Goal: Information Seeking & Learning: Learn about a topic

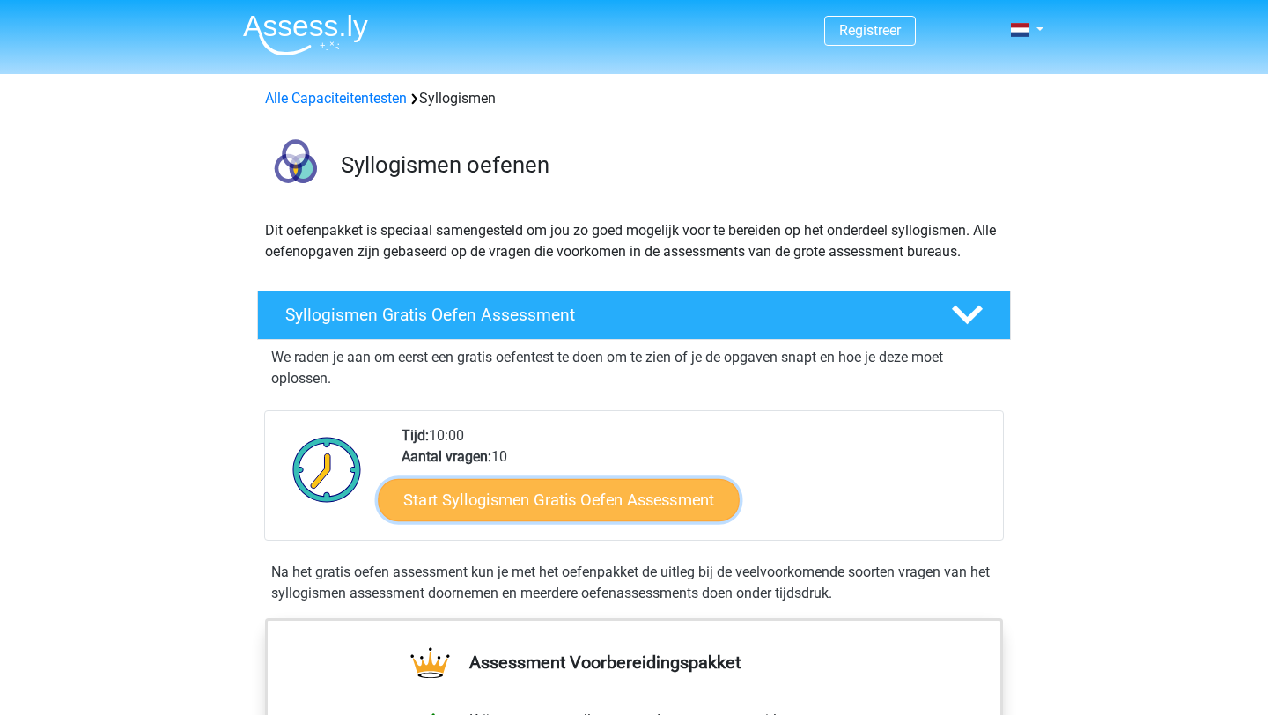
click at [559, 507] on link "Start Syllogismen Gratis Oefen Assessment" at bounding box center [560, 499] width 362 height 42
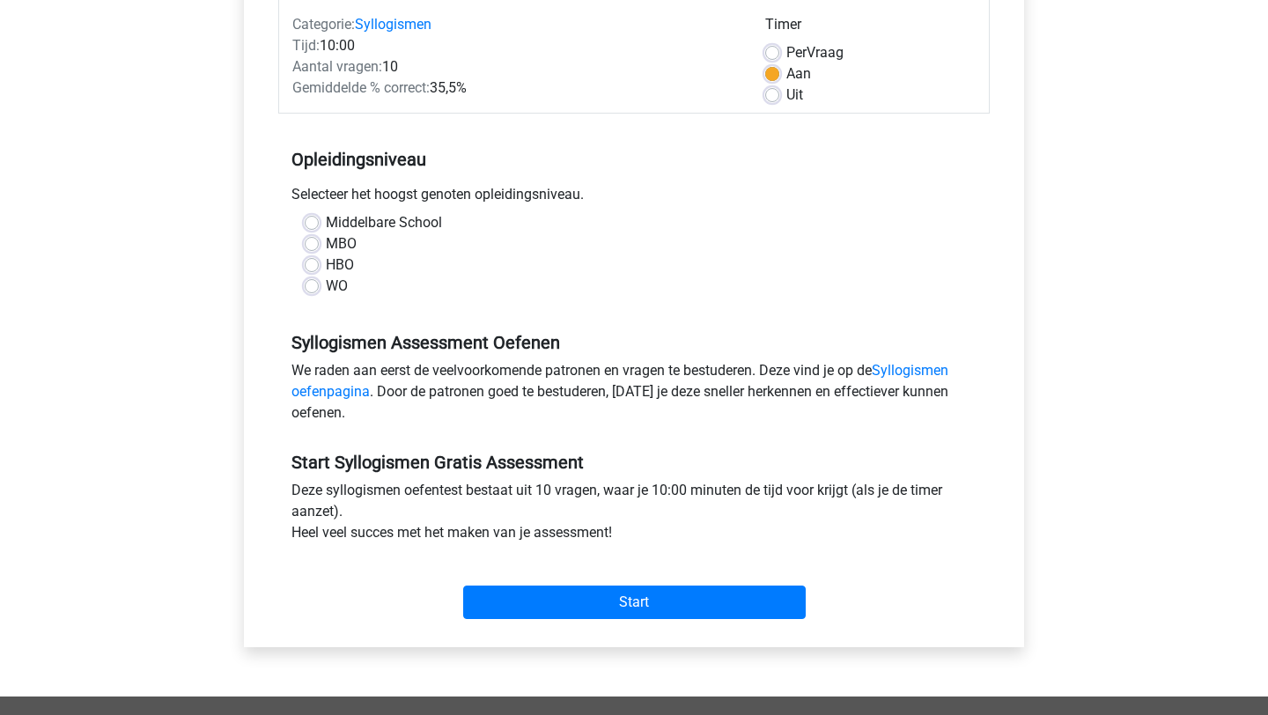
scroll to position [231, 0]
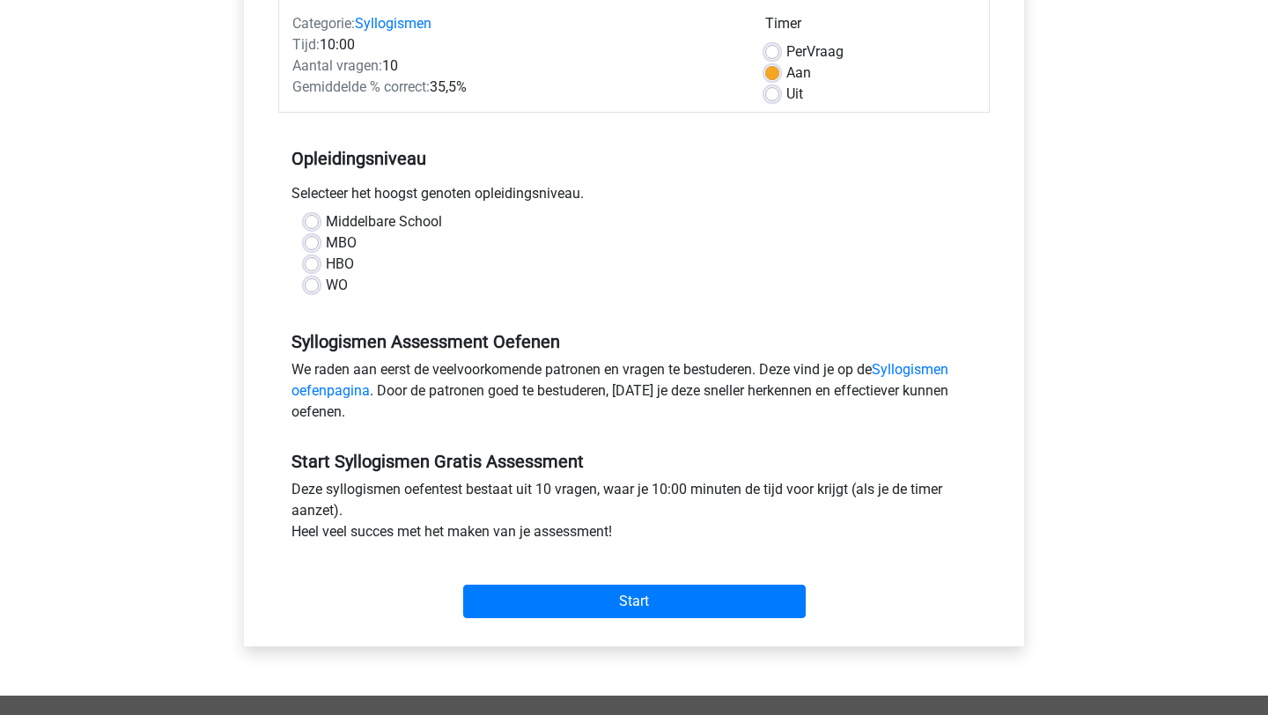
click at [326, 291] on label "WO" at bounding box center [337, 285] width 22 height 21
click at [318, 291] on input "WO" at bounding box center [312, 284] width 14 height 18
radio input "true"
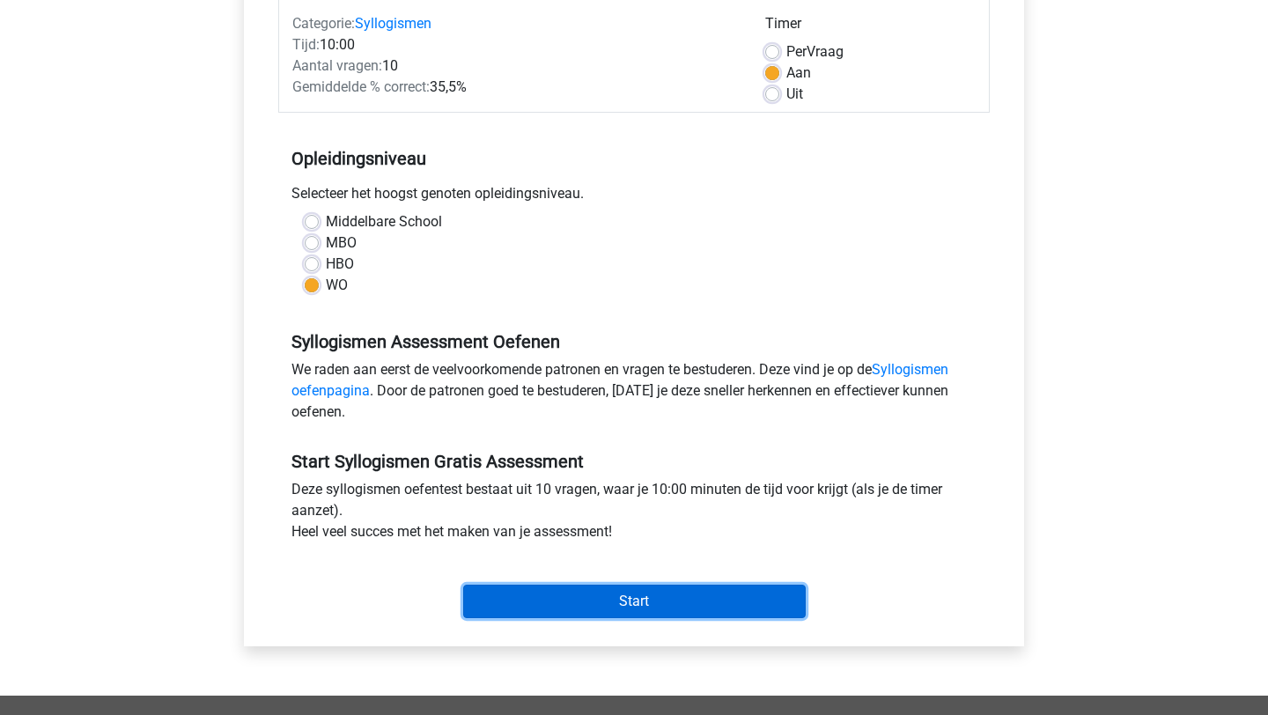
click at [602, 609] on input "Start" at bounding box center [634, 601] width 343 height 33
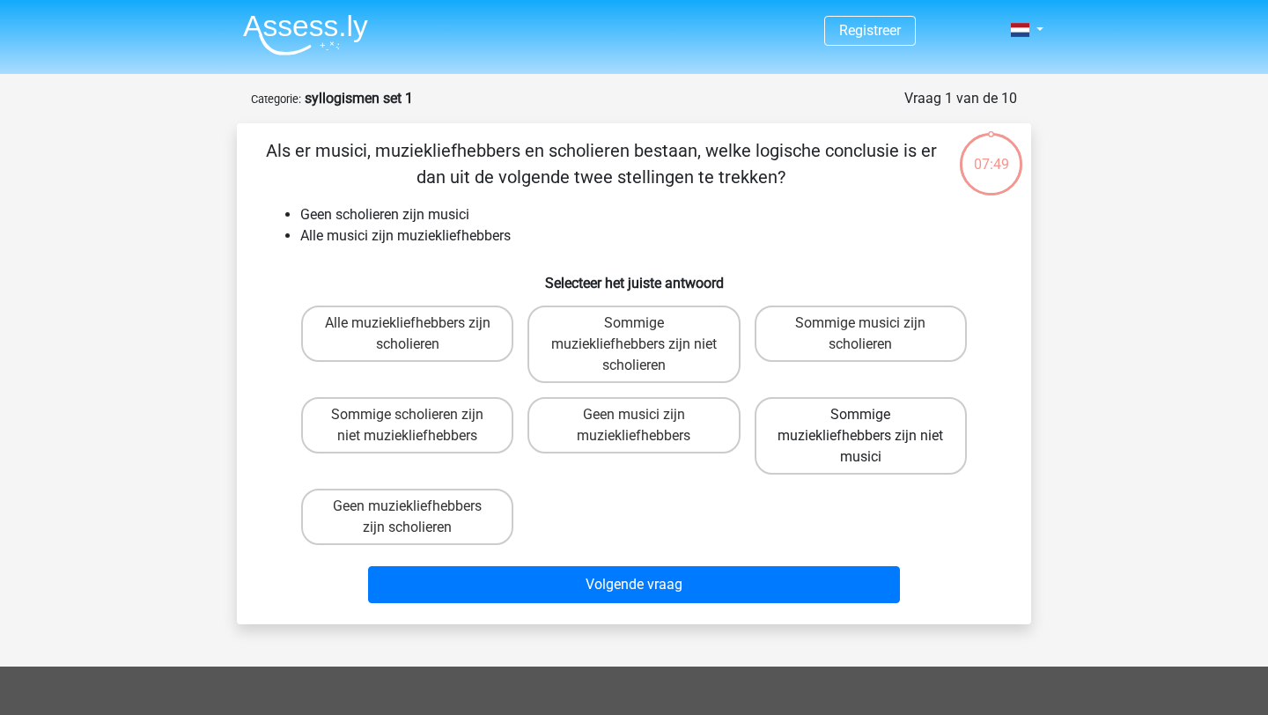
click at [806, 448] on label "Sommige muziekliefhebbers zijn niet musici" at bounding box center [861, 436] width 212 height 78
click at [861, 426] on input "Sommige muziekliefhebbers zijn niet musici" at bounding box center [866, 420] width 11 height 11
radio input "true"
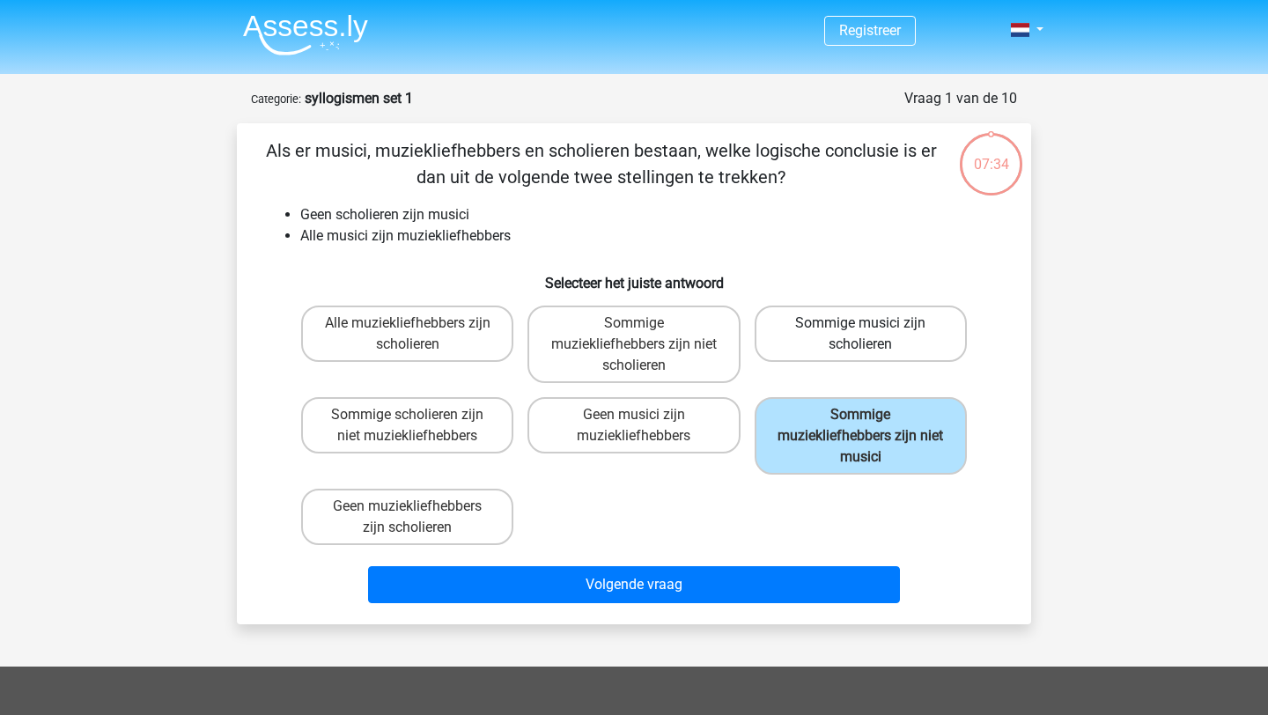
click at [876, 342] on label "Sommige musici zijn scholieren" at bounding box center [861, 334] width 212 height 56
click at [872, 335] on input "Sommige musici zijn scholieren" at bounding box center [866, 328] width 11 height 11
radio input "true"
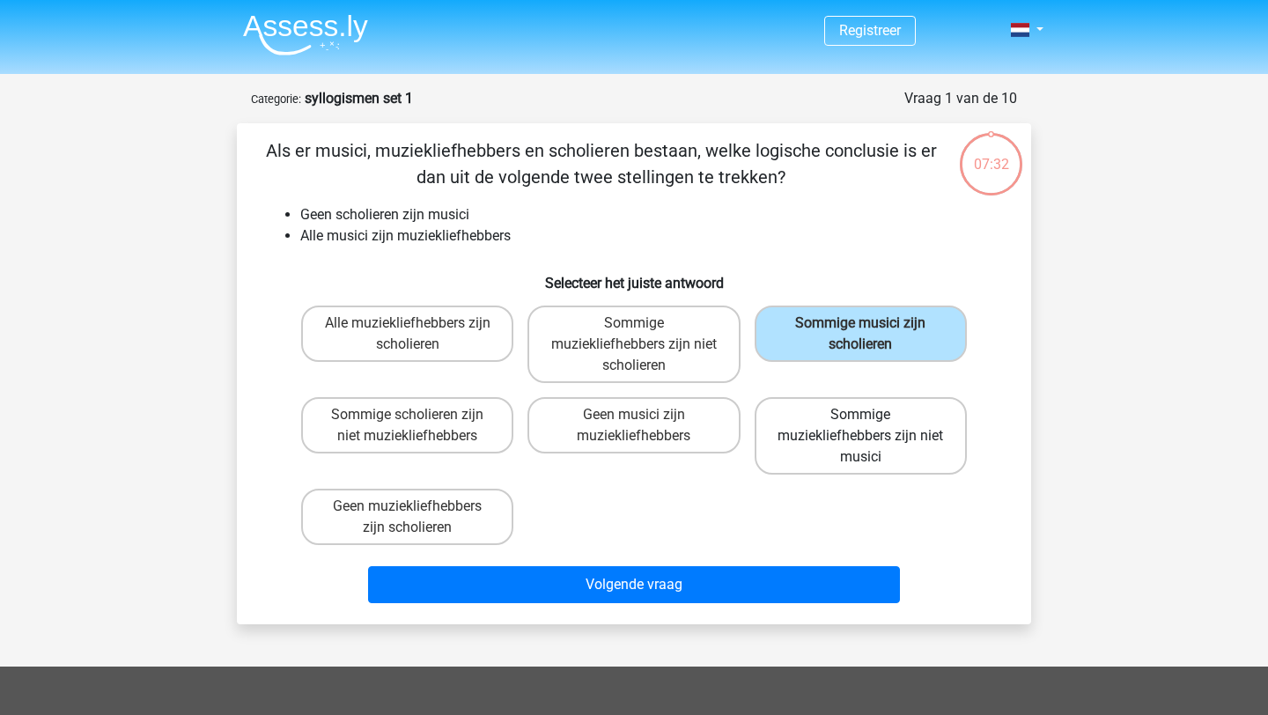
click at [787, 462] on label "Sommige muziekliefhebbers zijn niet musici" at bounding box center [861, 436] width 212 height 78
click at [861, 426] on input "Sommige muziekliefhebbers zijn niet musici" at bounding box center [866, 420] width 11 height 11
radio input "true"
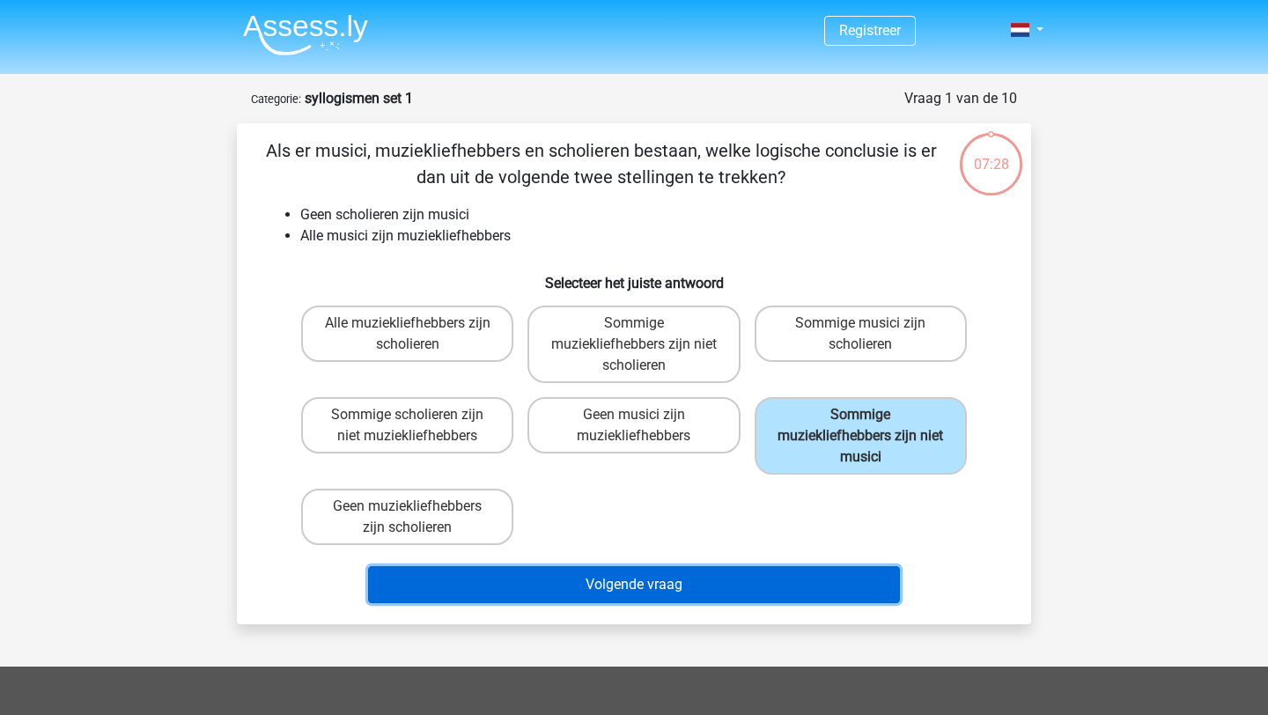
click at [702, 582] on button "Volgende vraag" at bounding box center [634, 584] width 533 height 37
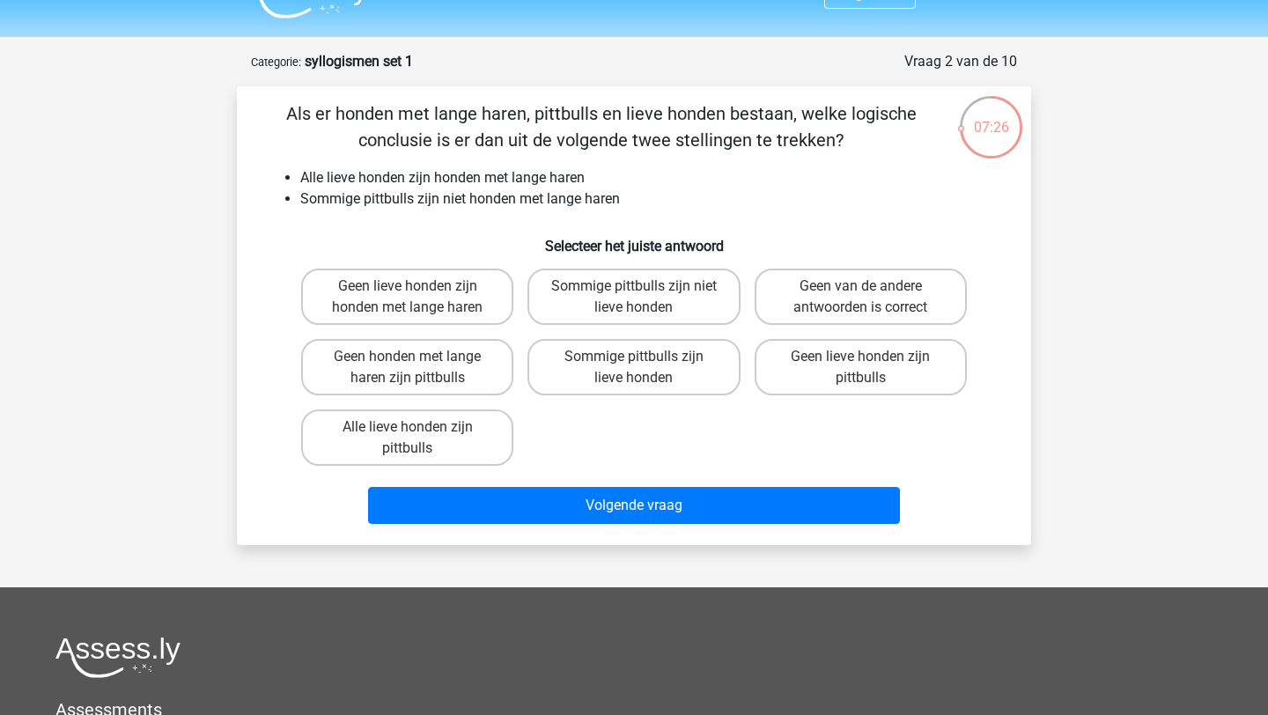
scroll to position [32, 0]
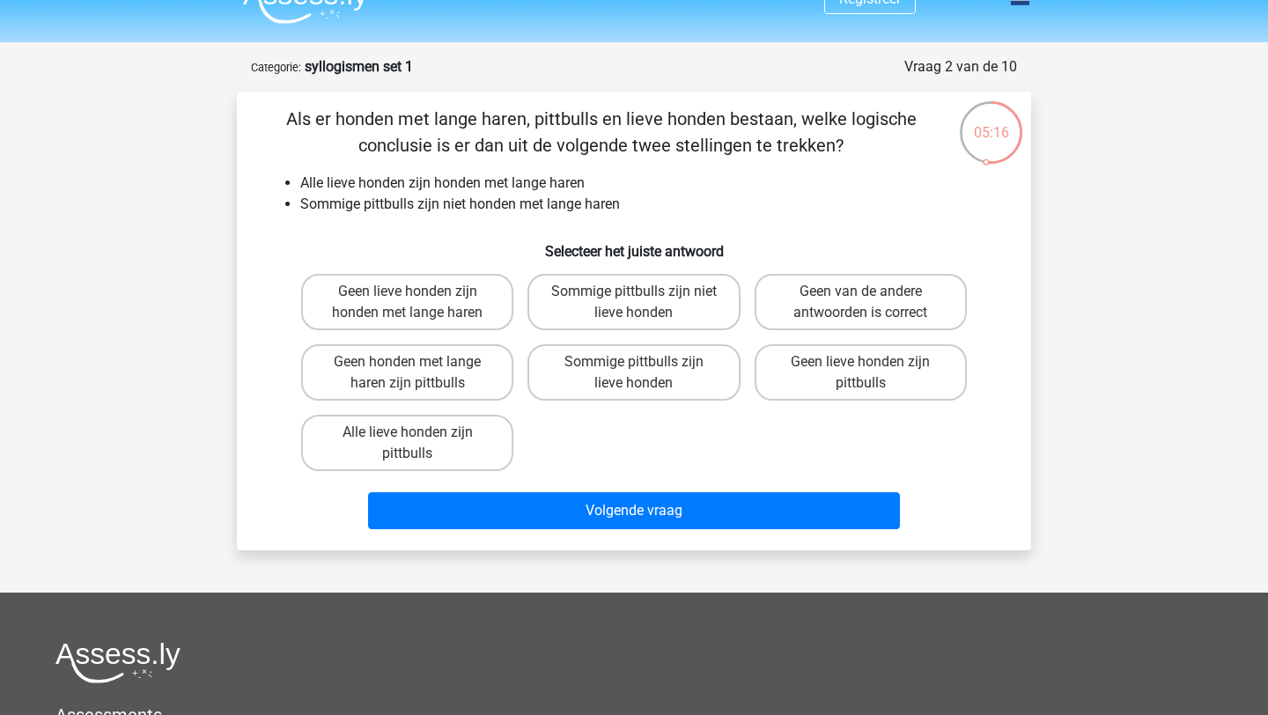
click at [601, 451] on div "Geen lieve honden zijn honden met lange haren Sommige pittbulls zijn niet lieve…" at bounding box center [634, 372] width 680 height 211
click at [679, 305] on label "Sommige pittbulls zijn niet lieve honden" at bounding box center [634, 302] width 212 height 56
click at [646, 303] on input "Sommige pittbulls zijn niet lieve honden" at bounding box center [639, 297] width 11 height 11
radio input "true"
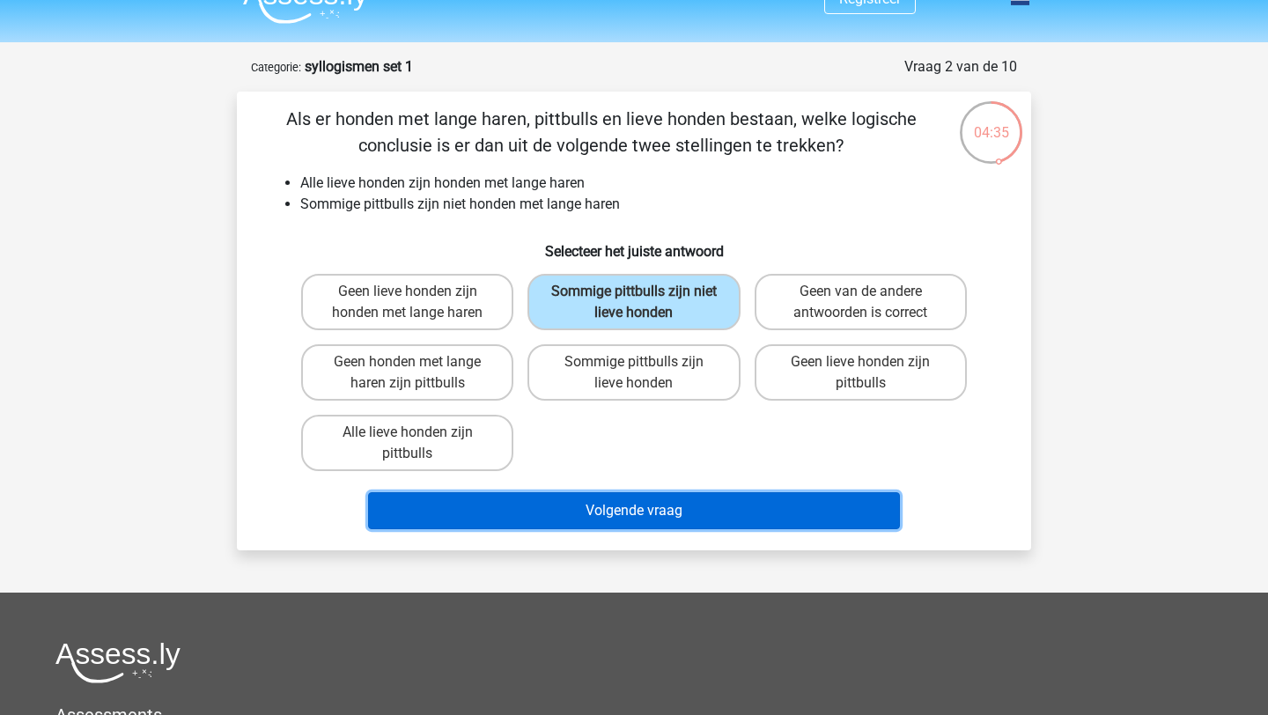
click at [677, 512] on button "Volgende vraag" at bounding box center [634, 510] width 533 height 37
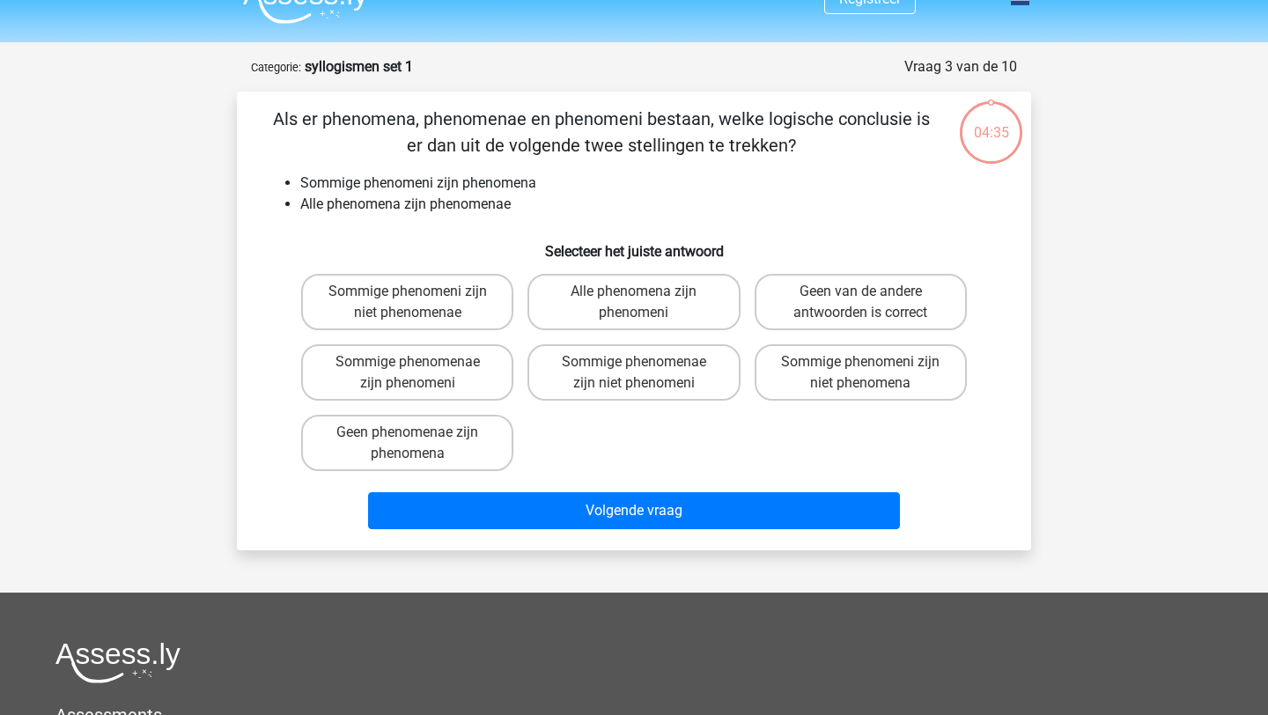
scroll to position [88, 0]
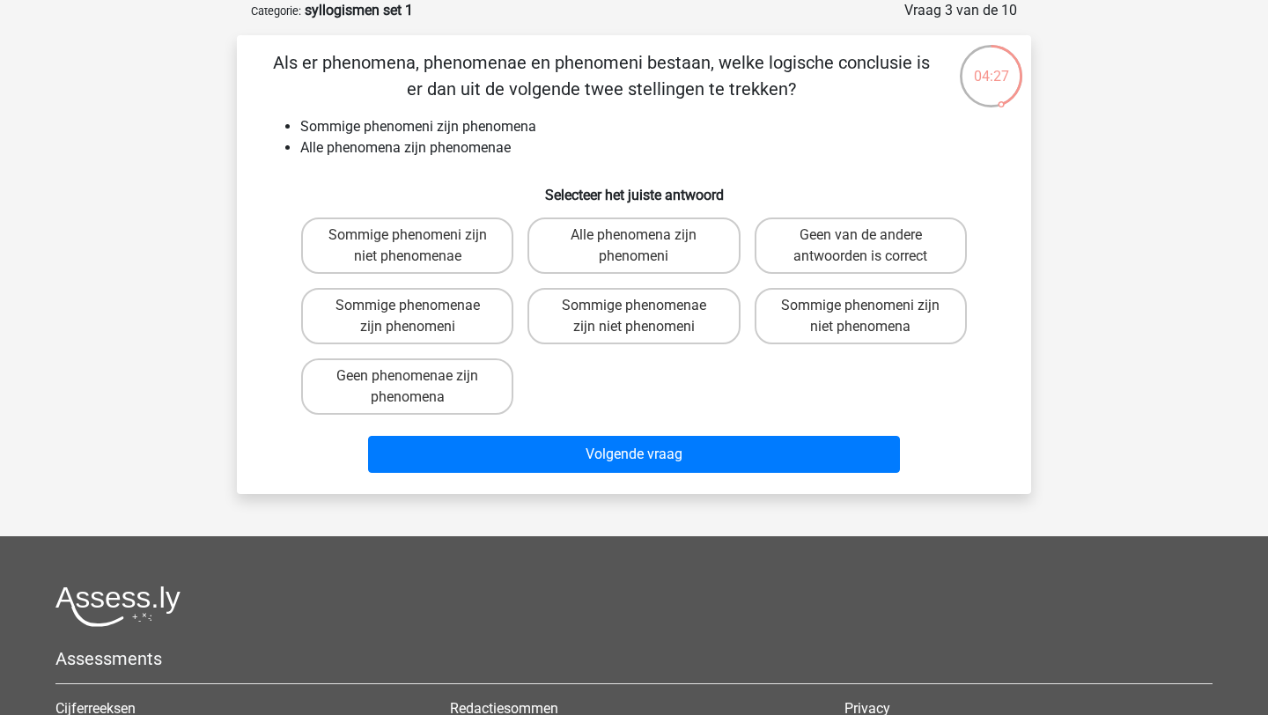
click at [585, 396] on div "Sommige phenomeni zijn niet phenomenae Alle phenomena zijn phenomeni Geen van d…" at bounding box center [634, 316] width 680 height 211
click at [630, 335] on label "Sommige phenomenae zijn niet phenomeni" at bounding box center [634, 316] width 212 height 56
click at [634, 317] on input "Sommige phenomenae zijn niet phenomeni" at bounding box center [639, 311] width 11 height 11
radio input "true"
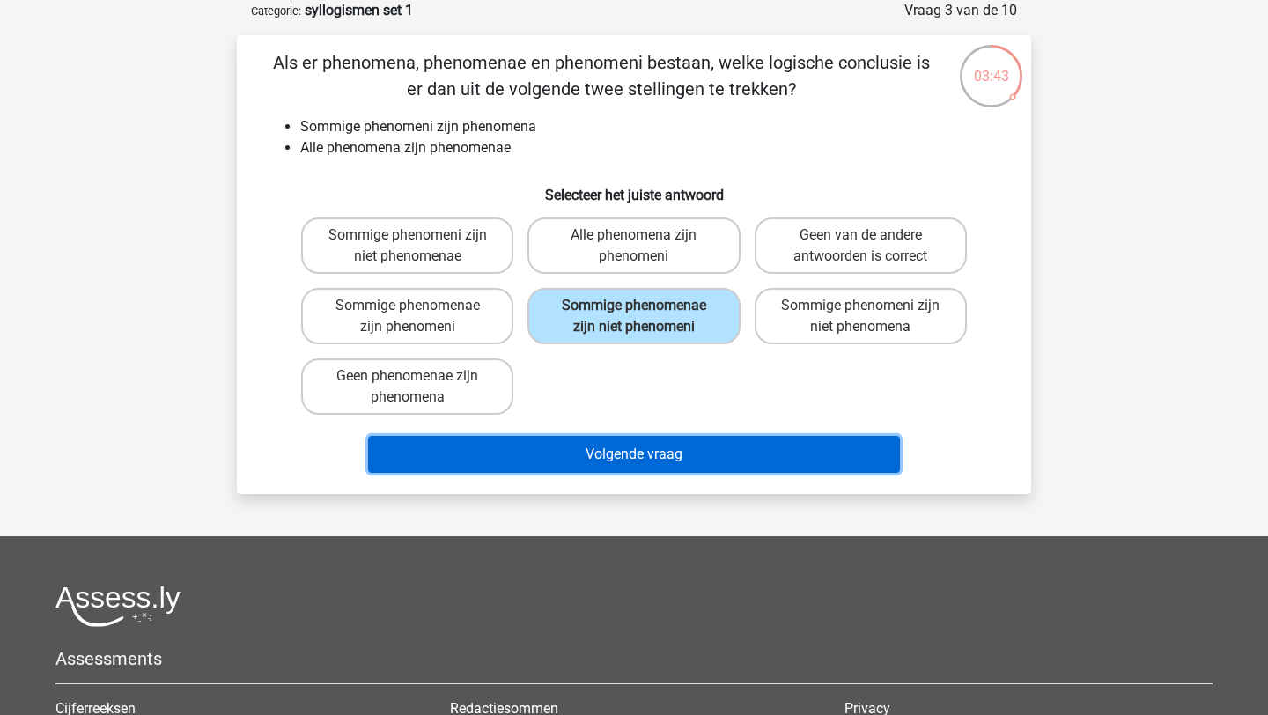
click at [655, 454] on button "Volgende vraag" at bounding box center [634, 454] width 533 height 37
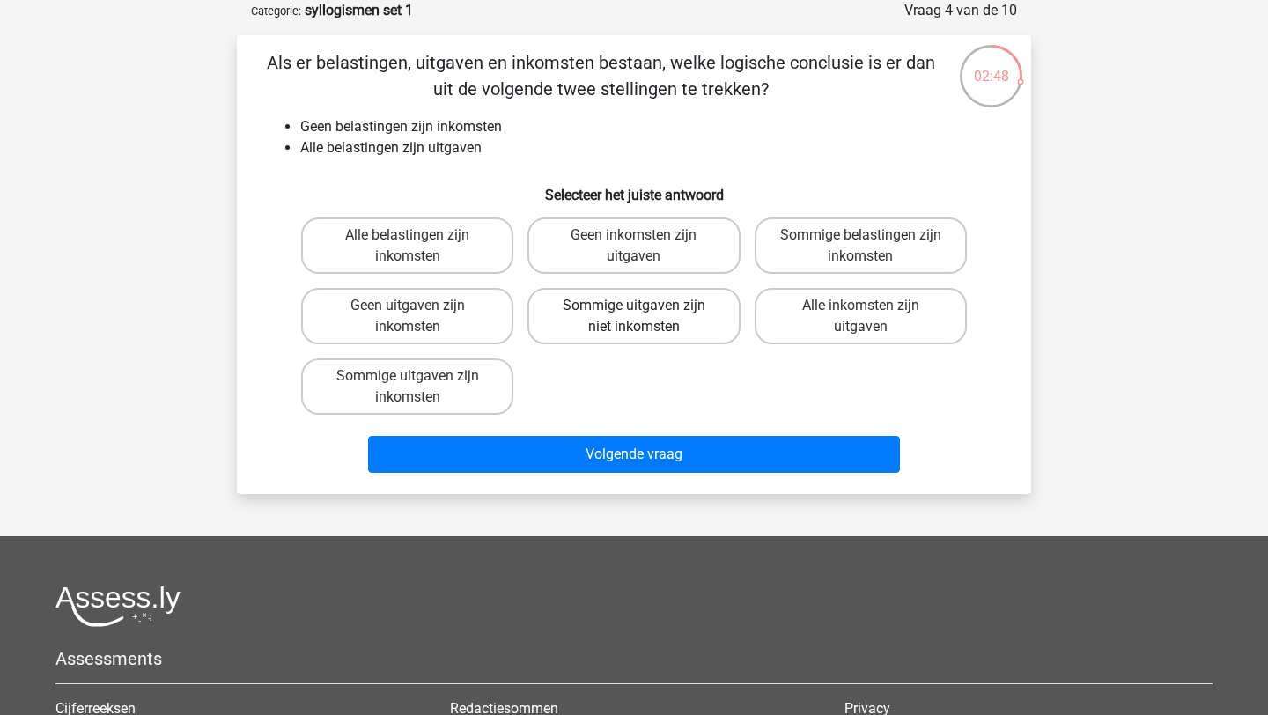
click at [622, 301] on label "Sommige uitgaven zijn niet inkomsten" at bounding box center [634, 316] width 212 height 56
click at [634, 306] on input "Sommige uitgaven zijn niet inkomsten" at bounding box center [639, 311] width 11 height 11
radio input "true"
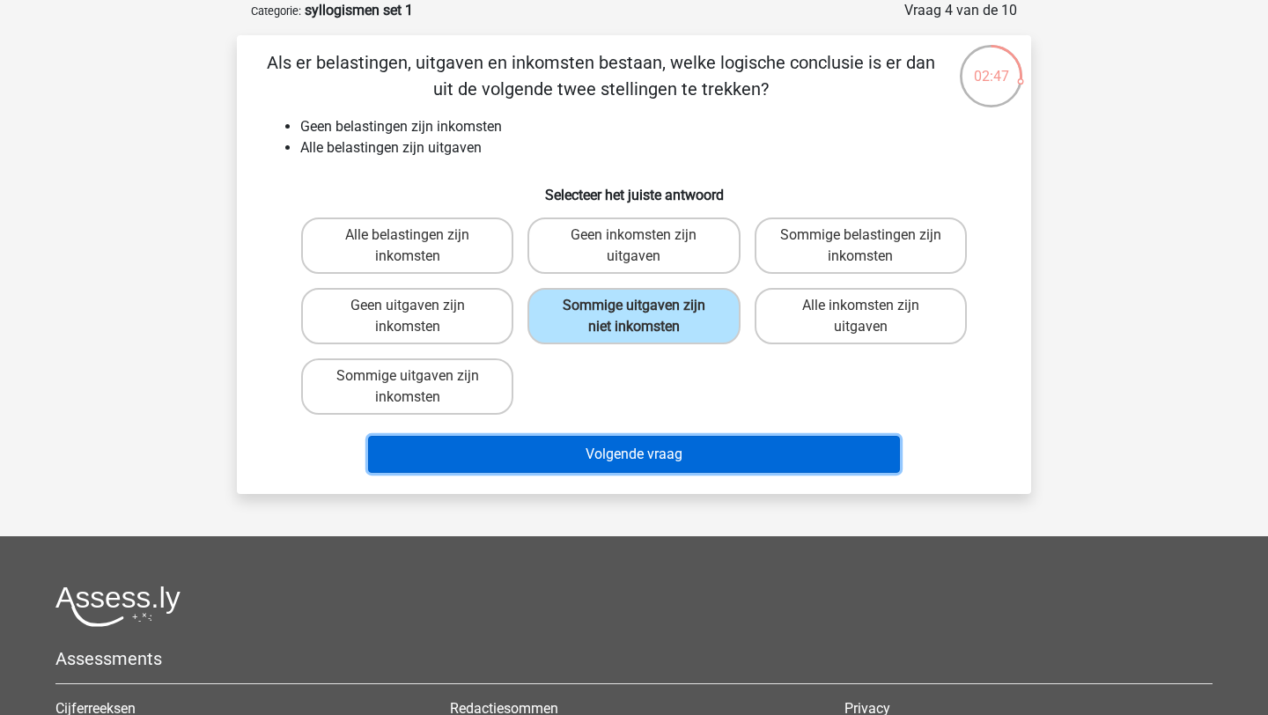
click at [637, 460] on button "Volgende vraag" at bounding box center [634, 454] width 533 height 37
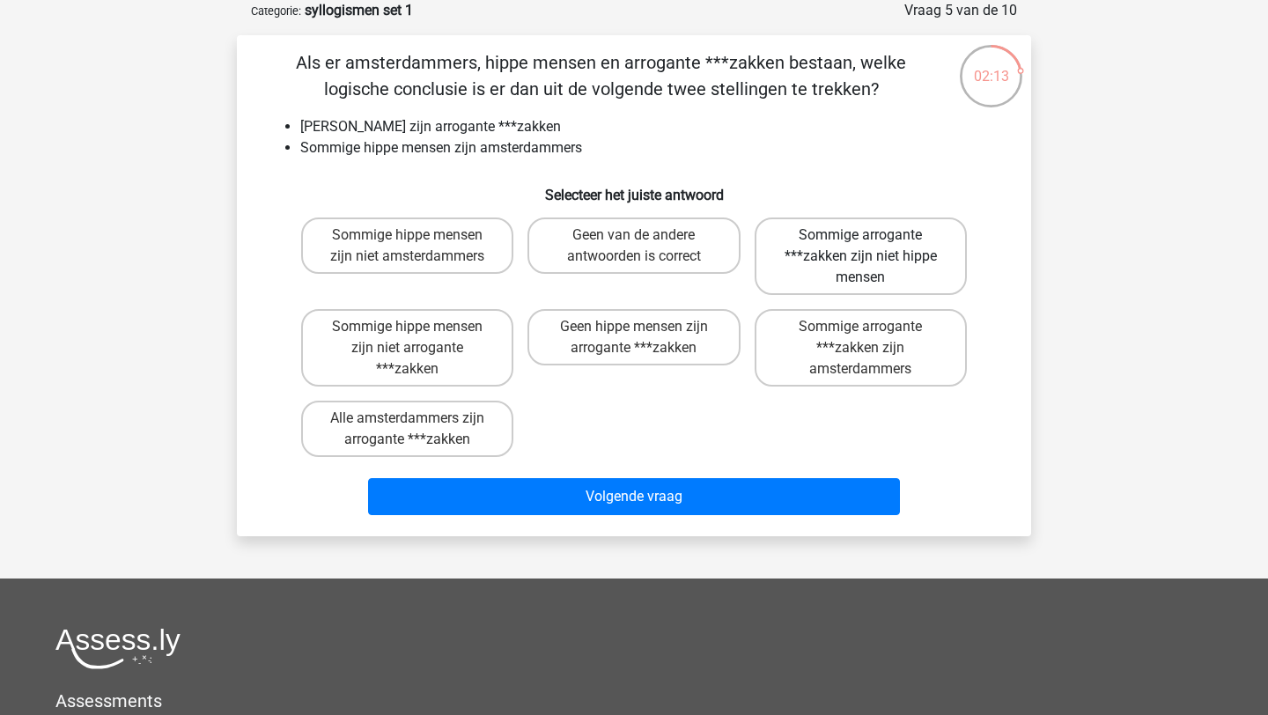
click at [802, 268] on label "Sommige arrogante ***zakken zijn niet hippe mensen" at bounding box center [861, 257] width 212 height 78
click at [861, 247] on input "Sommige arrogante ***zakken zijn niet hippe mensen" at bounding box center [866, 240] width 11 height 11
radio input "true"
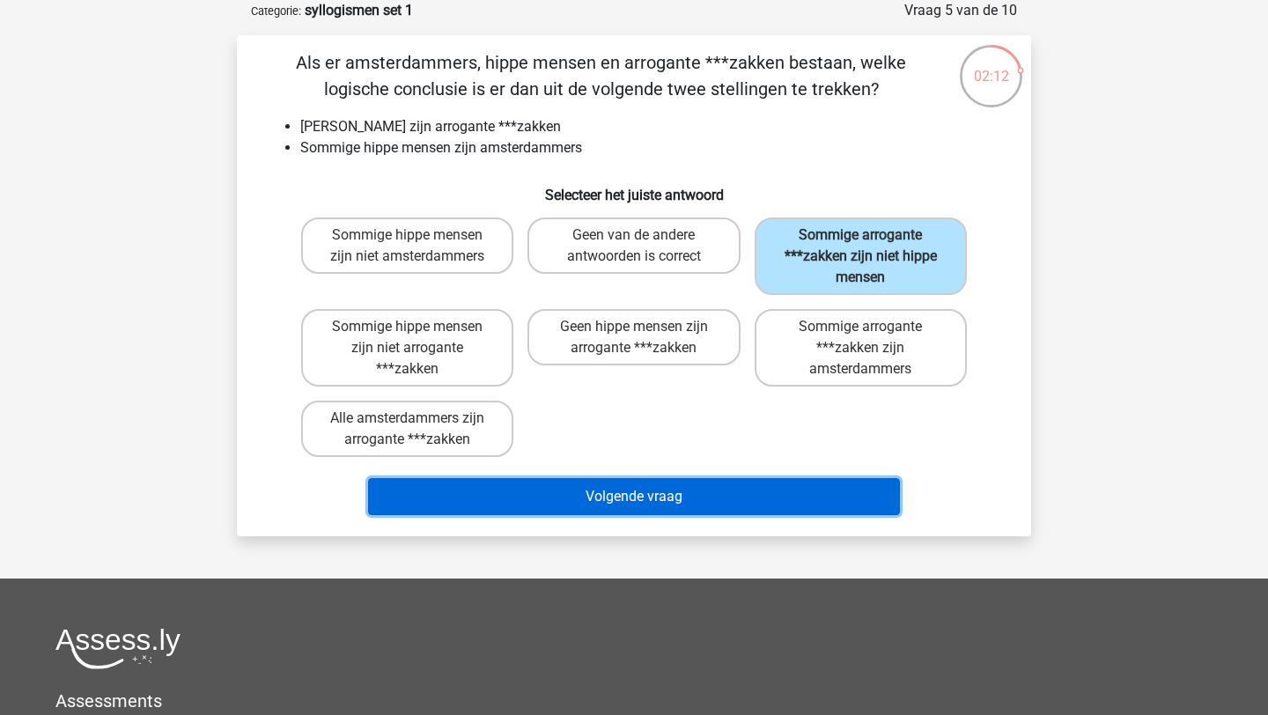
click at [765, 502] on button "Volgende vraag" at bounding box center [634, 496] width 533 height 37
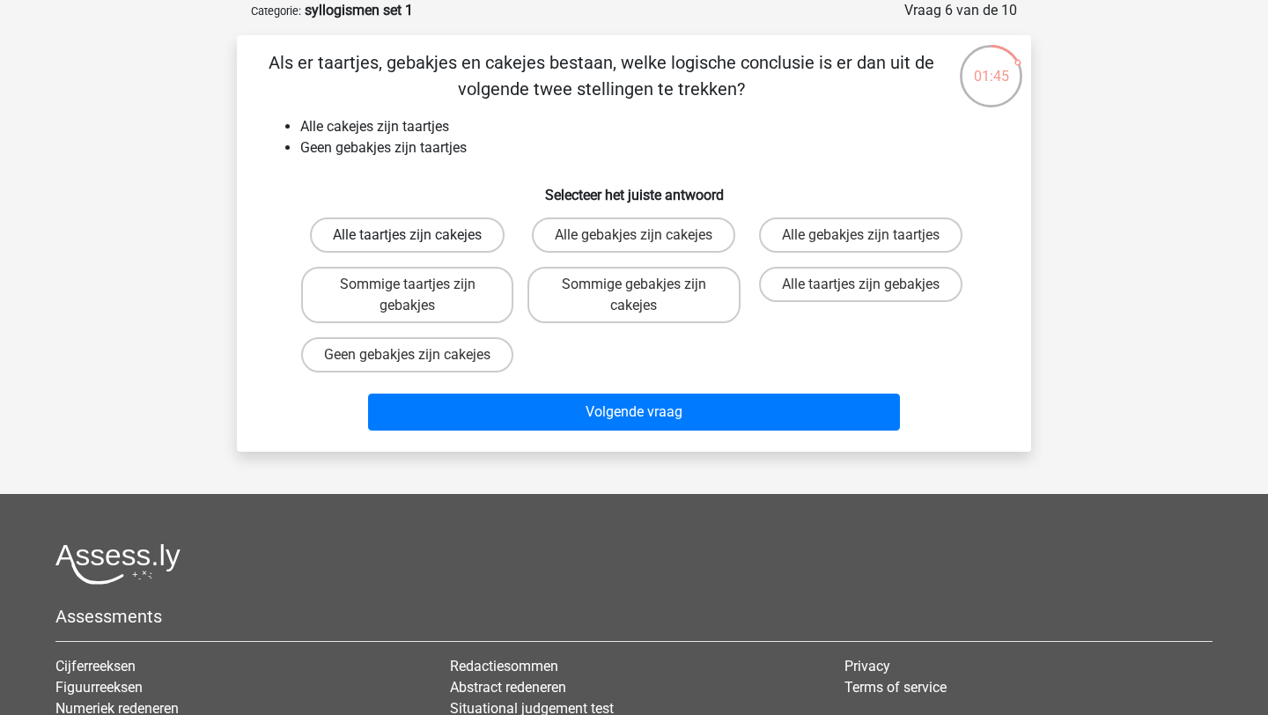
click at [450, 241] on label "Alle taartjes zijn cakejes" at bounding box center [407, 235] width 195 height 35
click at [419, 241] on input "Alle taartjes zijn cakejes" at bounding box center [413, 240] width 11 height 11
radio input "true"
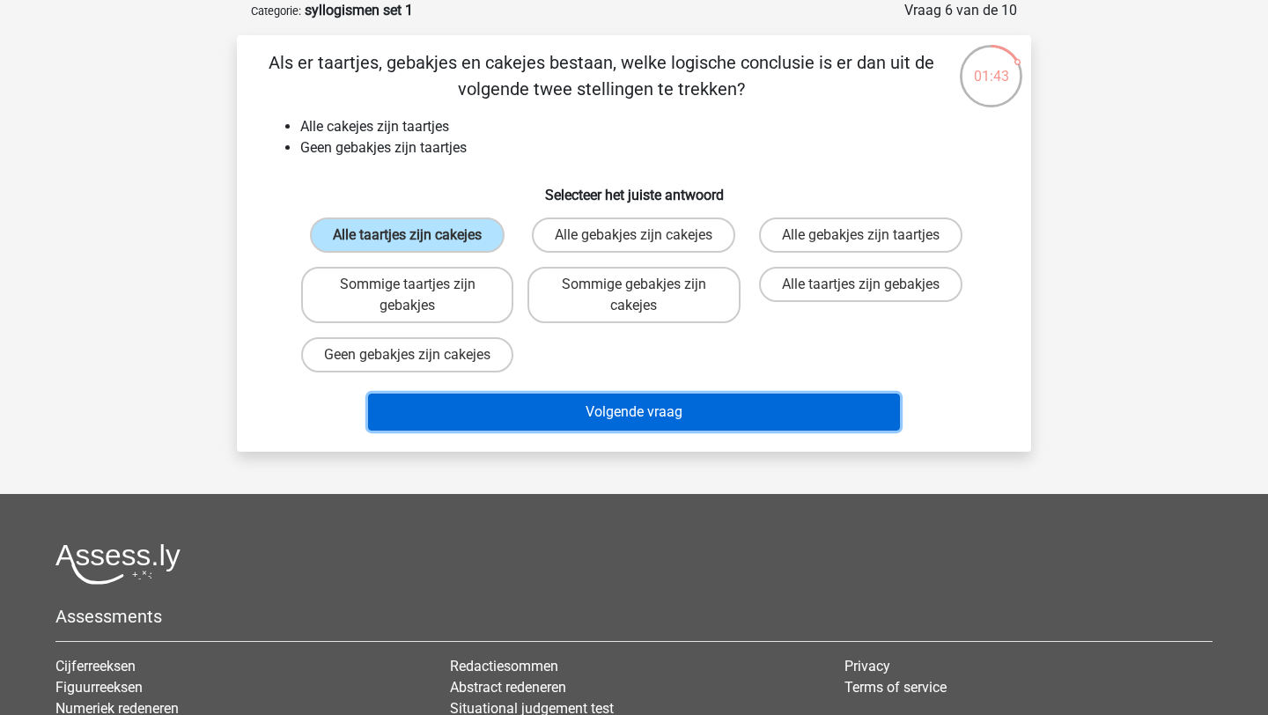
click at [578, 429] on button "Volgende vraag" at bounding box center [634, 412] width 533 height 37
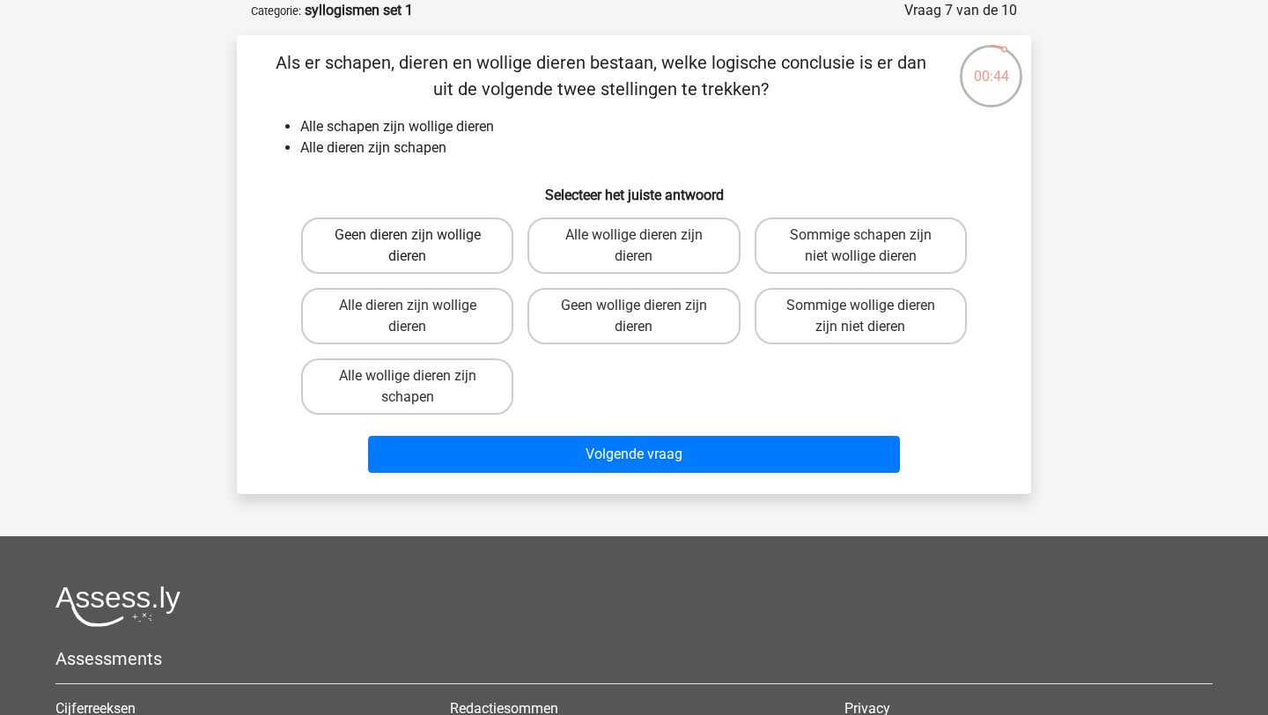
click at [432, 240] on label "Geen dieren zijn wollige dieren" at bounding box center [407, 246] width 212 height 56
click at [419, 240] on input "Geen dieren zijn wollige dieren" at bounding box center [413, 240] width 11 height 11
radio input "true"
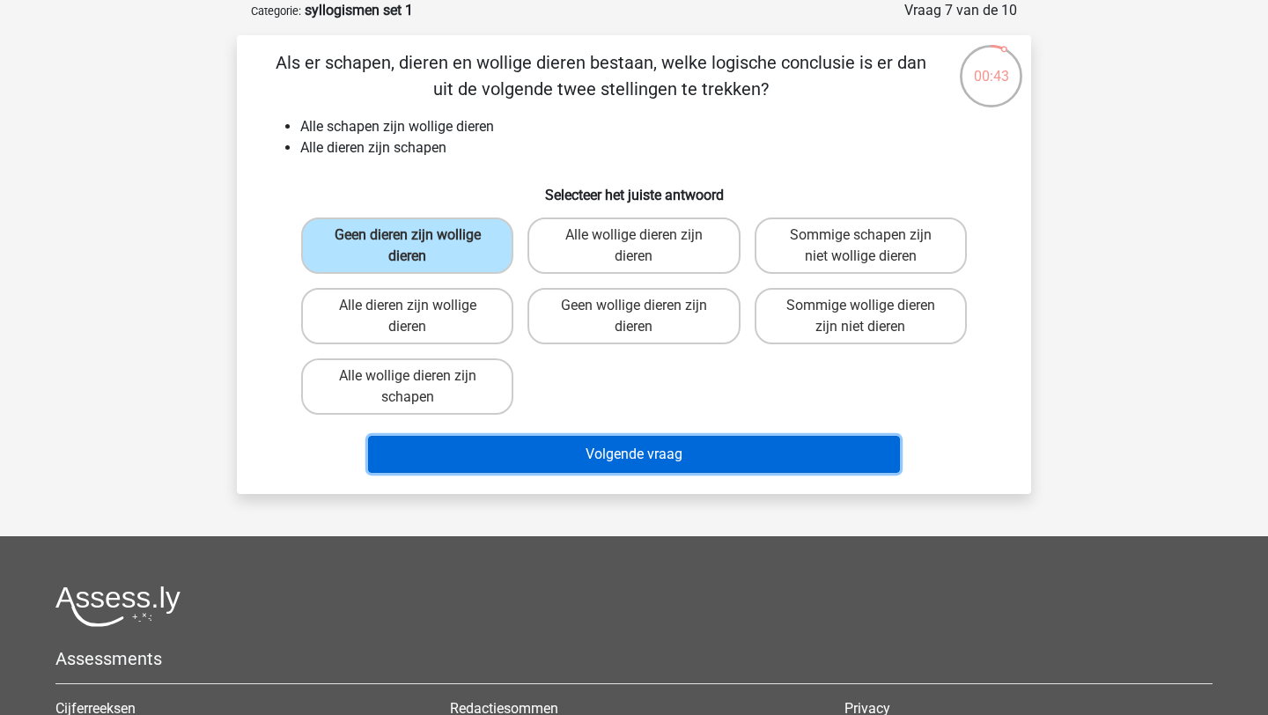
click at [558, 458] on button "Volgende vraag" at bounding box center [634, 454] width 533 height 37
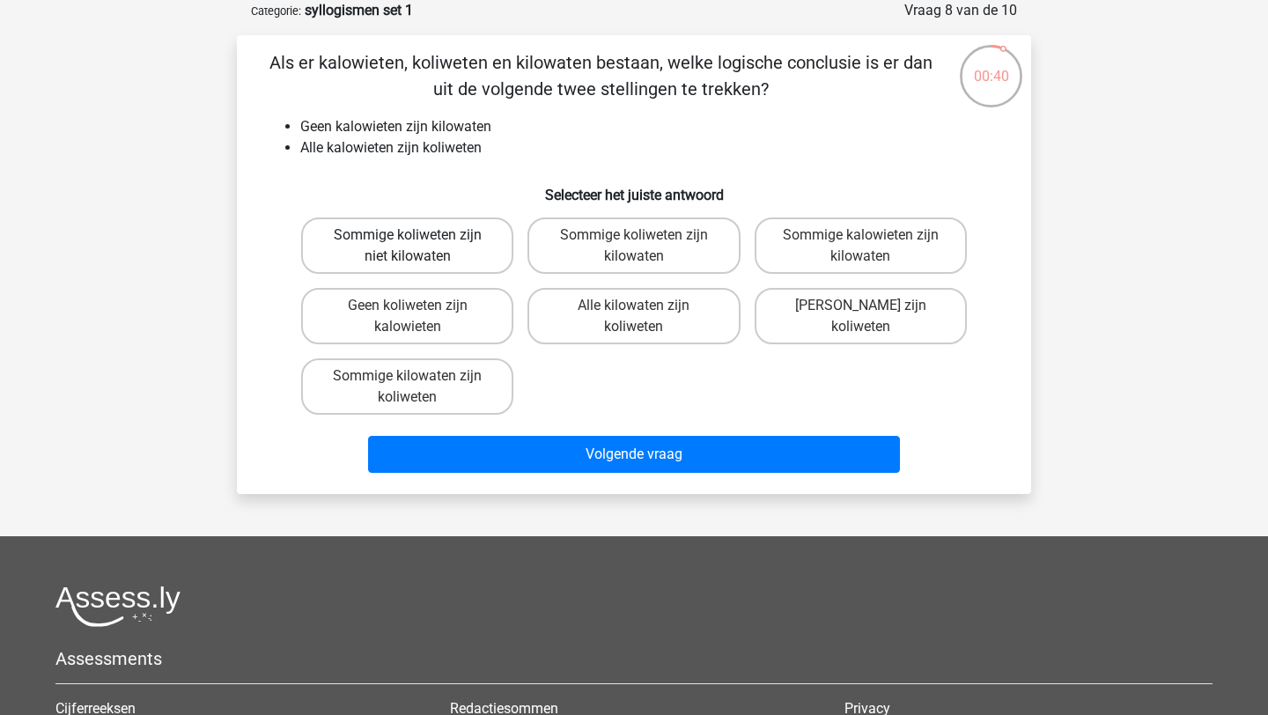
click at [454, 245] on label "Sommige koliweten zijn niet kilowaten" at bounding box center [407, 246] width 212 height 56
click at [419, 245] on input "Sommige koliweten zijn niet kilowaten" at bounding box center [413, 240] width 11 height 11
radio input "true"
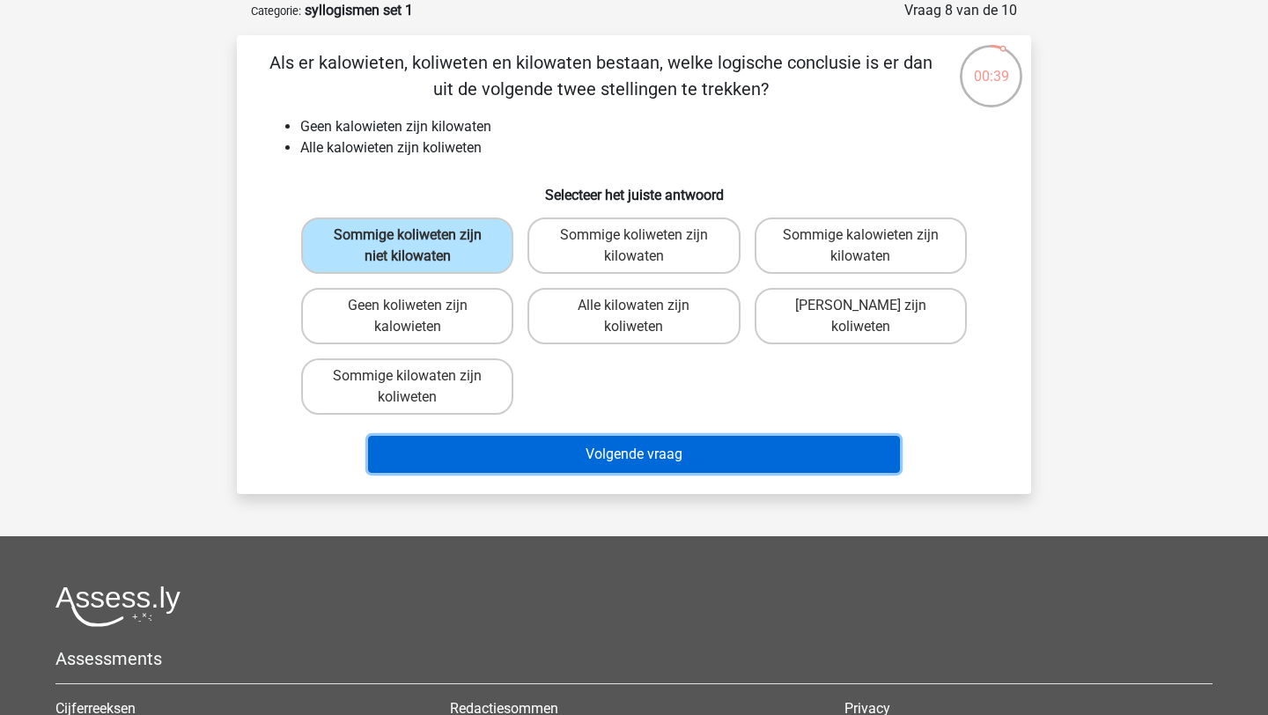
click at [558, 454] on button "Volgende vraag" at bounding box center [634, 454] width 533 height 37
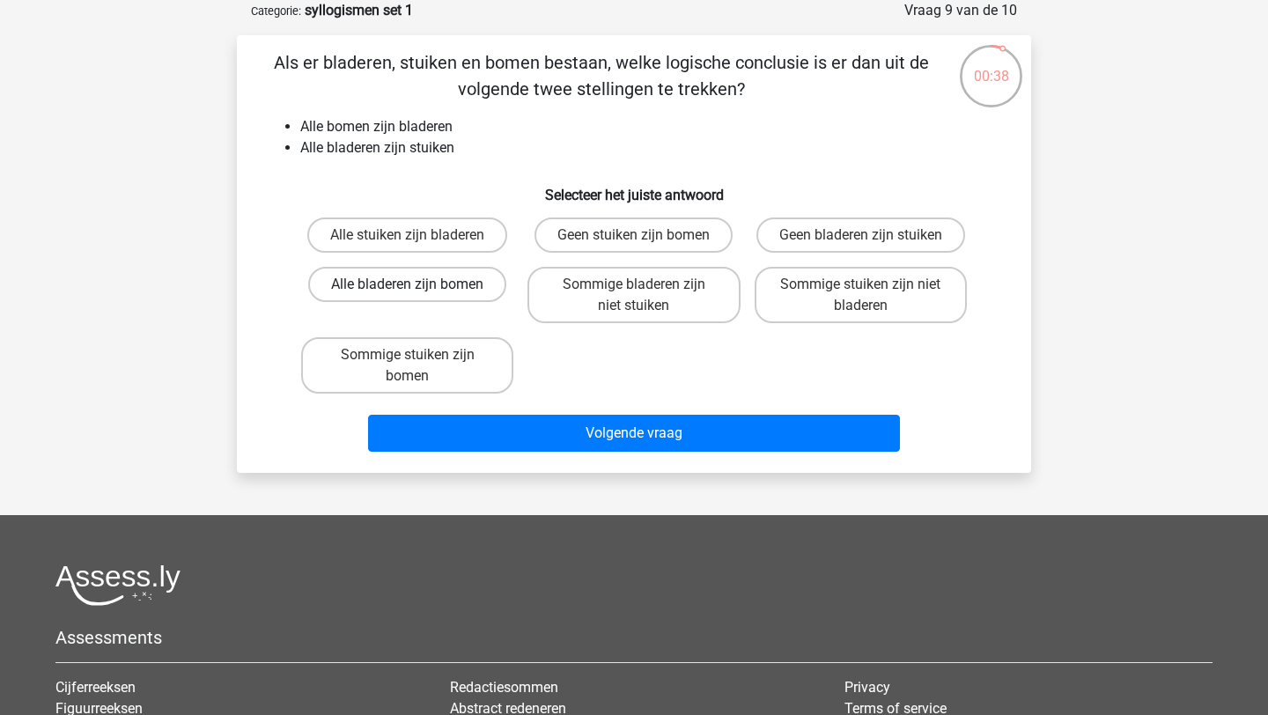
click at [447, 272] on label "Alle bladeren zijn bomen" at bounding box center [407, 284] width 198 height 35
click at [419, 284] on input "Alle bladeren zijn bomen" at bounding box center [413, 289] width 11 height 11
radio input "true"
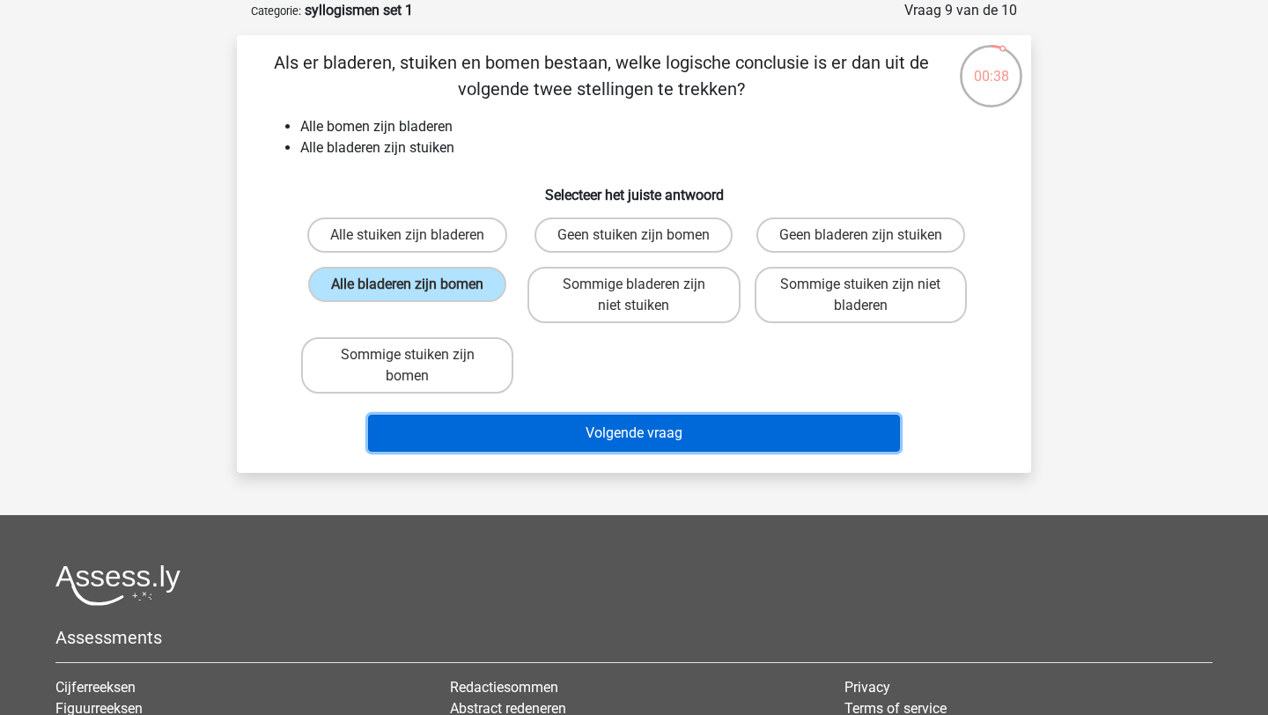
click at [595, 435] on button "Volgende vraag" at bounding box center [634, 433] width 533 height 37
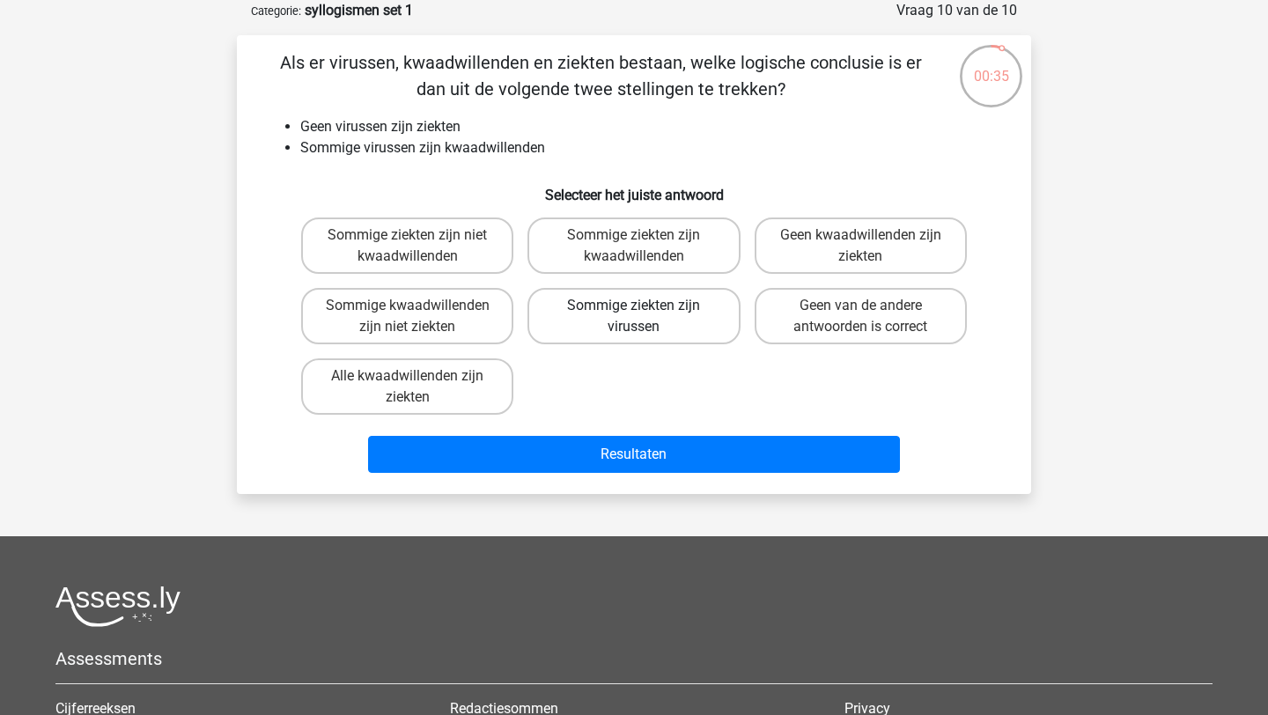
click at [658, 326] on label "Sommige ziekten zijn virussen" at bounding box center [634, 316] width 212 height 56
click at [646, 317] on input "Sommige ziekten zijn virussen" at bounding box center [639, 311] width 11 height 11
radio input "true"
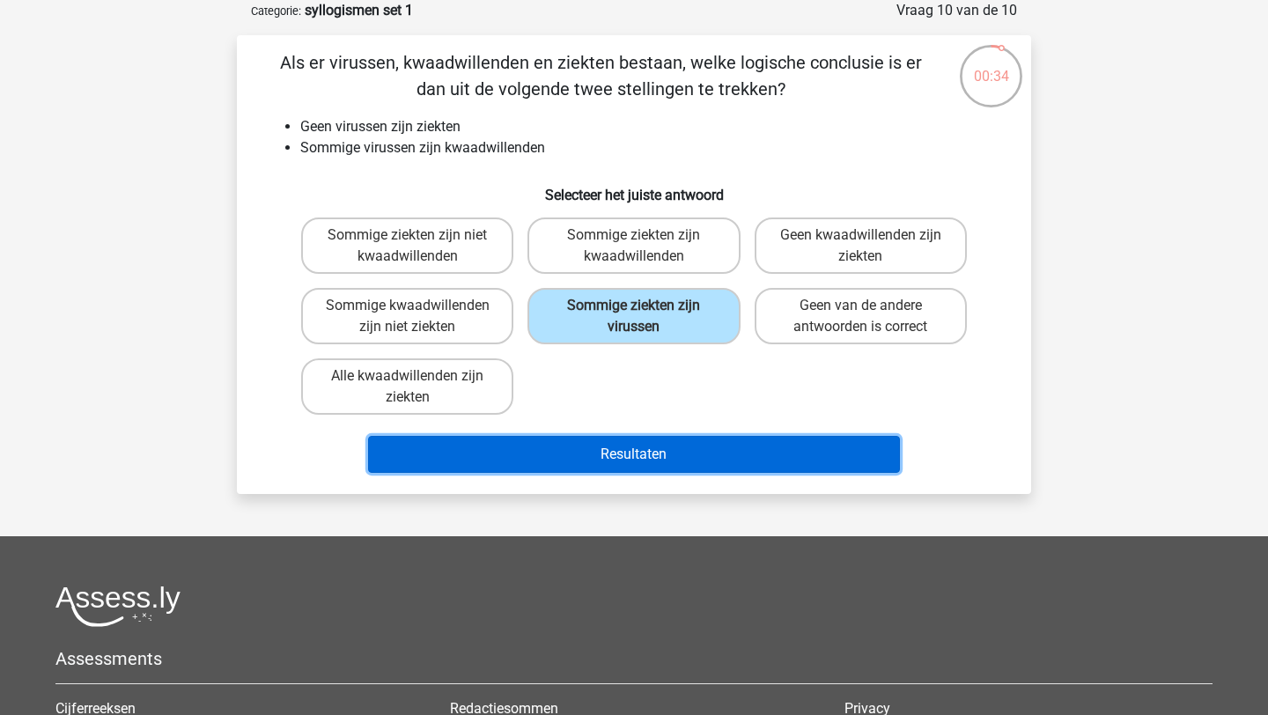
click at [669, 438] on button "Resultaten" at bounding box center [634, 454] width 533 height 37
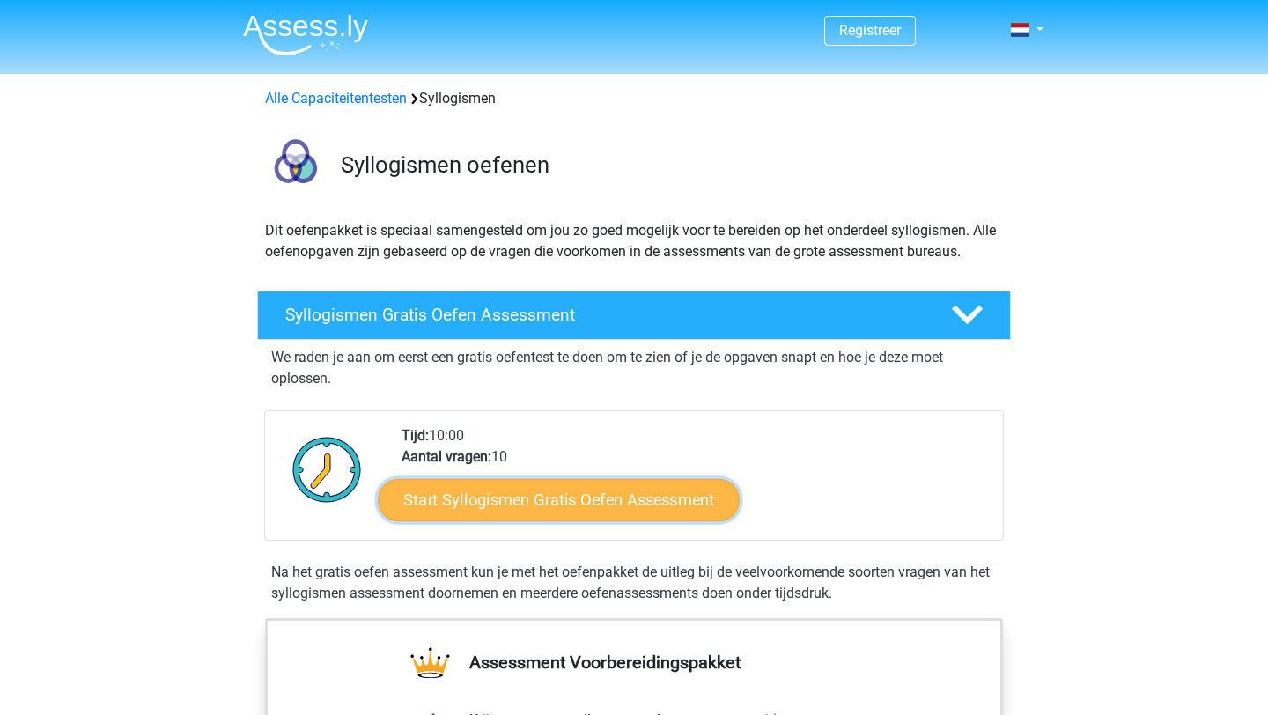
click at [587, 498] on link "Start Syllogismen Gratis Oefen Assessment" at bounding box center [560, 499] width 362 height 42
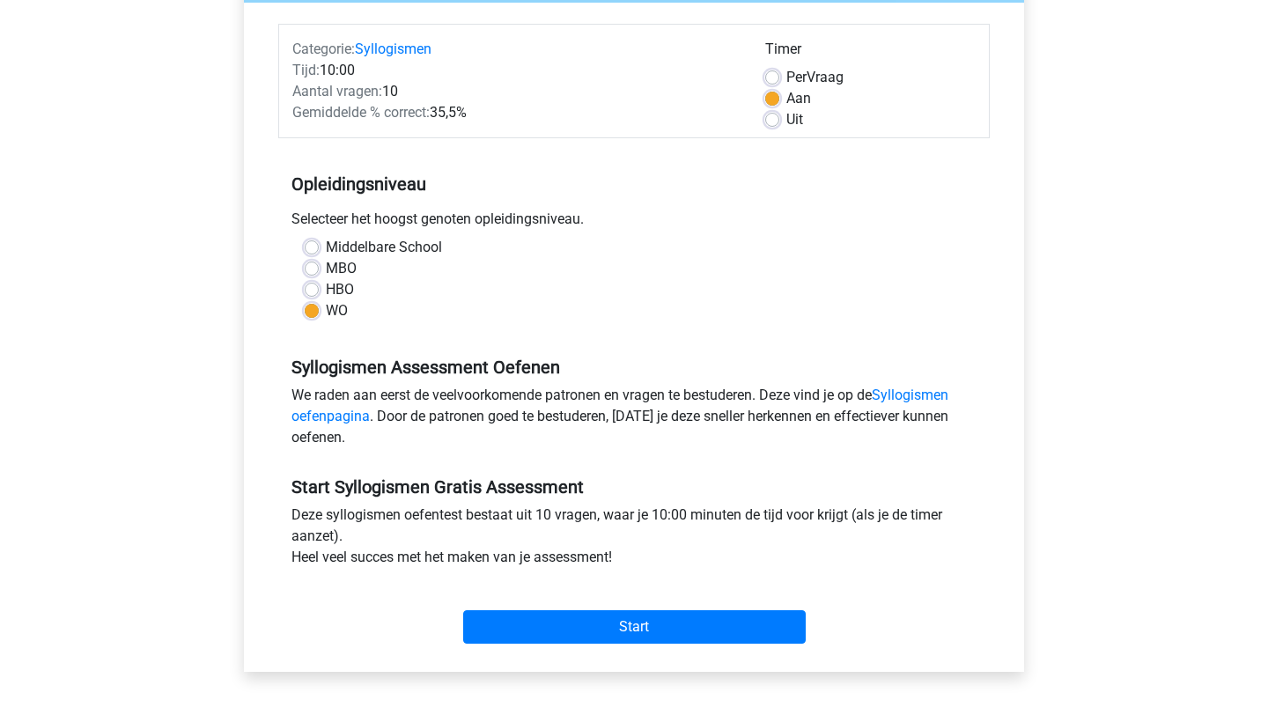
scroll to position [203, 0]
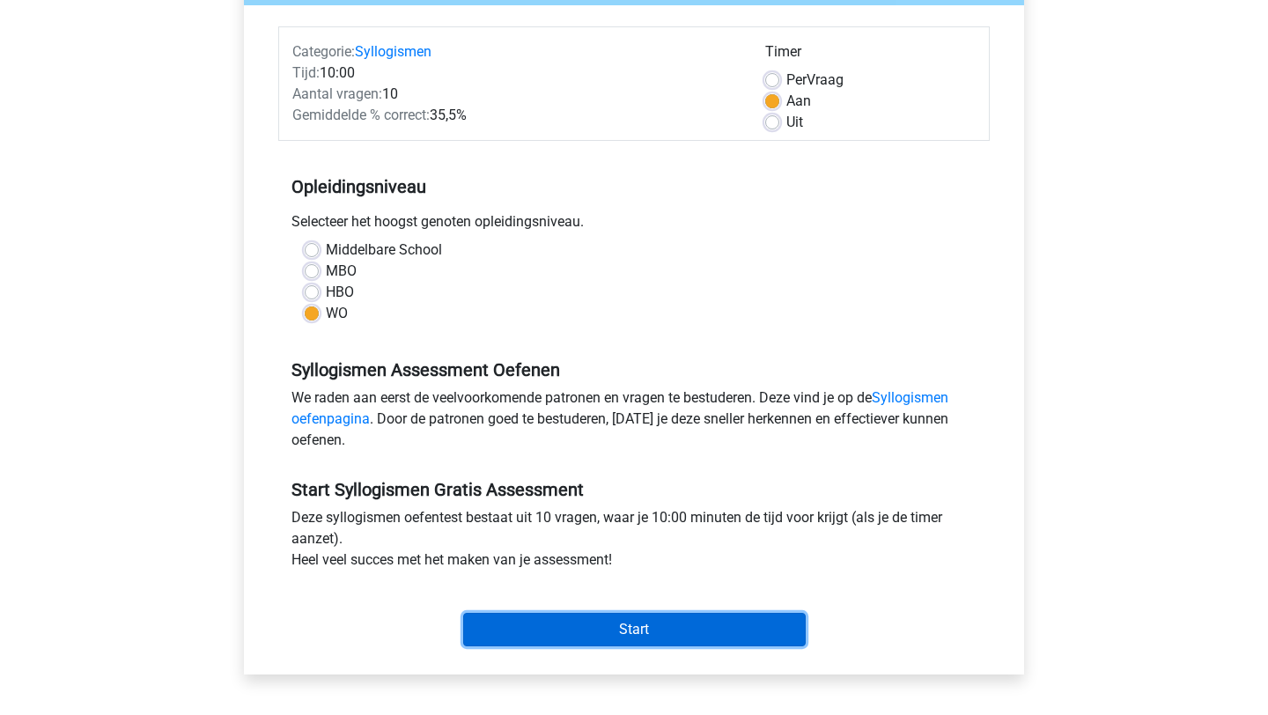
click at [620, 626] on input "Start" at bounding box center [634, 629] width 343 height 33
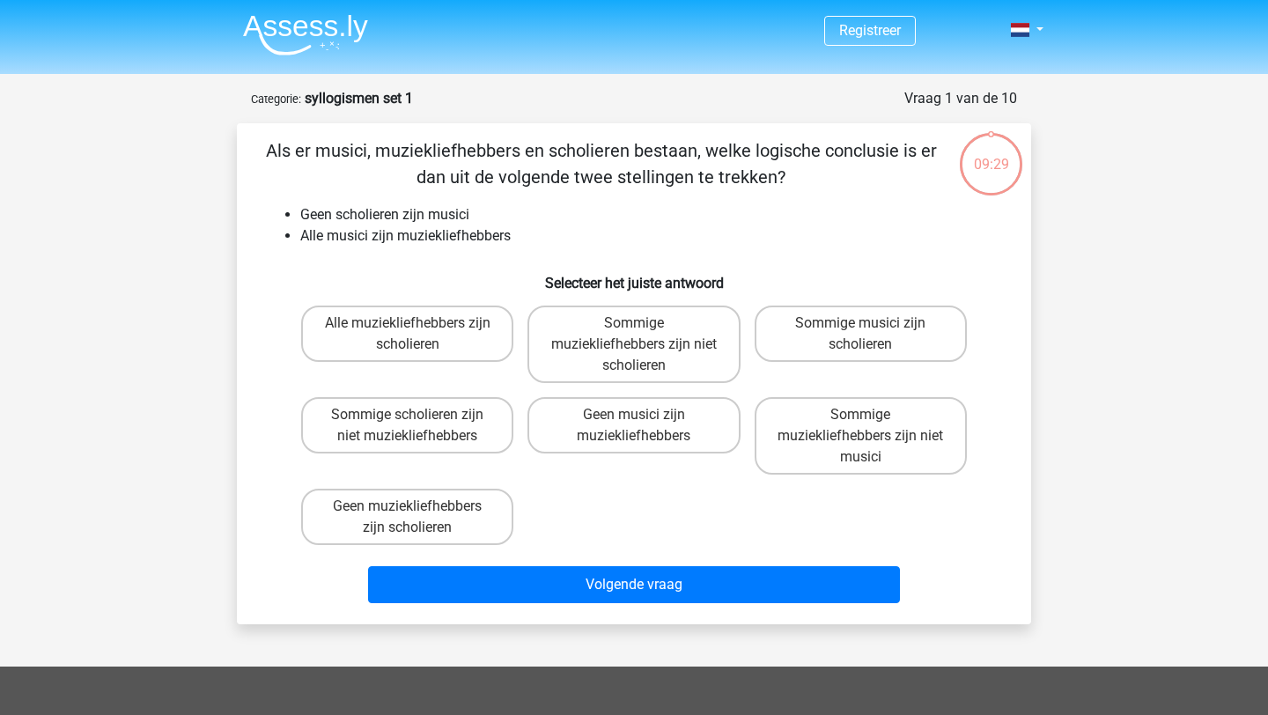
click at [626, 630] on div "Registreer Nederlands English" at bounding box center [634, 566] width 1268 height 1132
click at [454, 432] on label "Sommige scholieren zijn niet muziekliefhebbers" at bounding box center [407, 425] width 212 height 56
click at [419, 426] on input "Sommige scholieren zijn niet muziekliefhebbers" at bounding box center [413, 420] width 11 height 11
radio input "true"
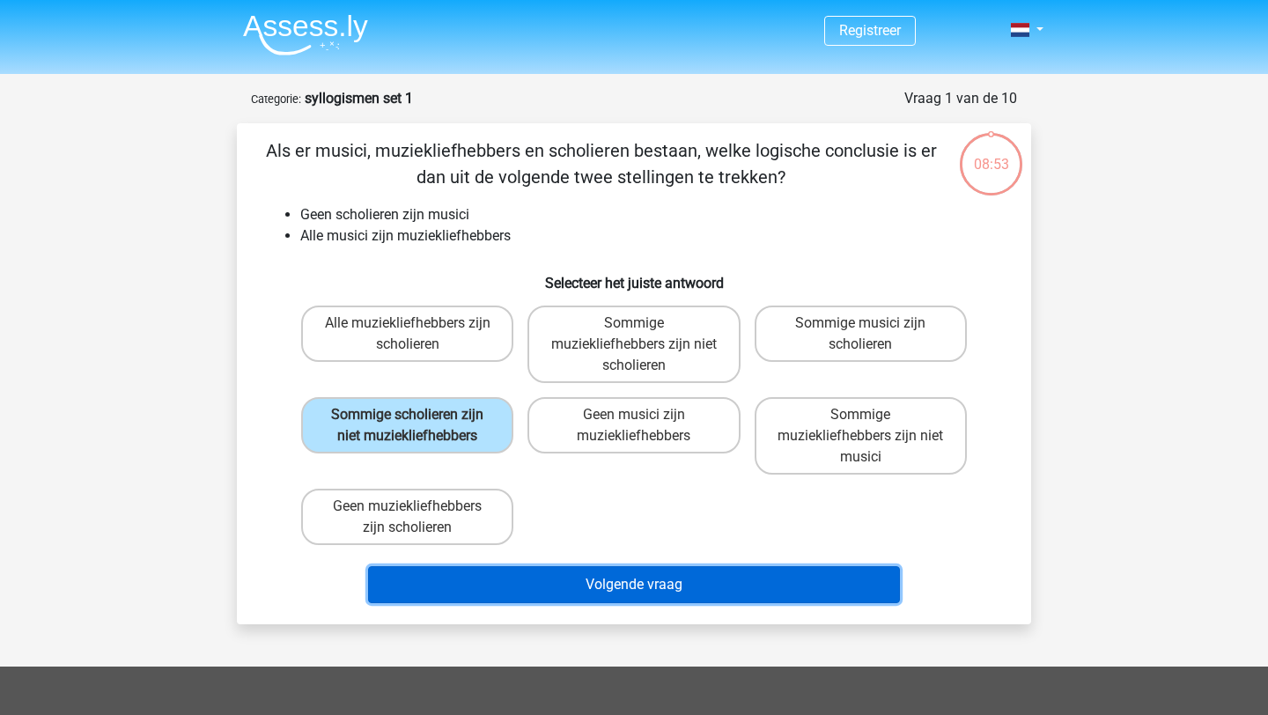
click at [573, 592] on button "Volgende vraag" at bounding box center [634, 584] width 533 height 37
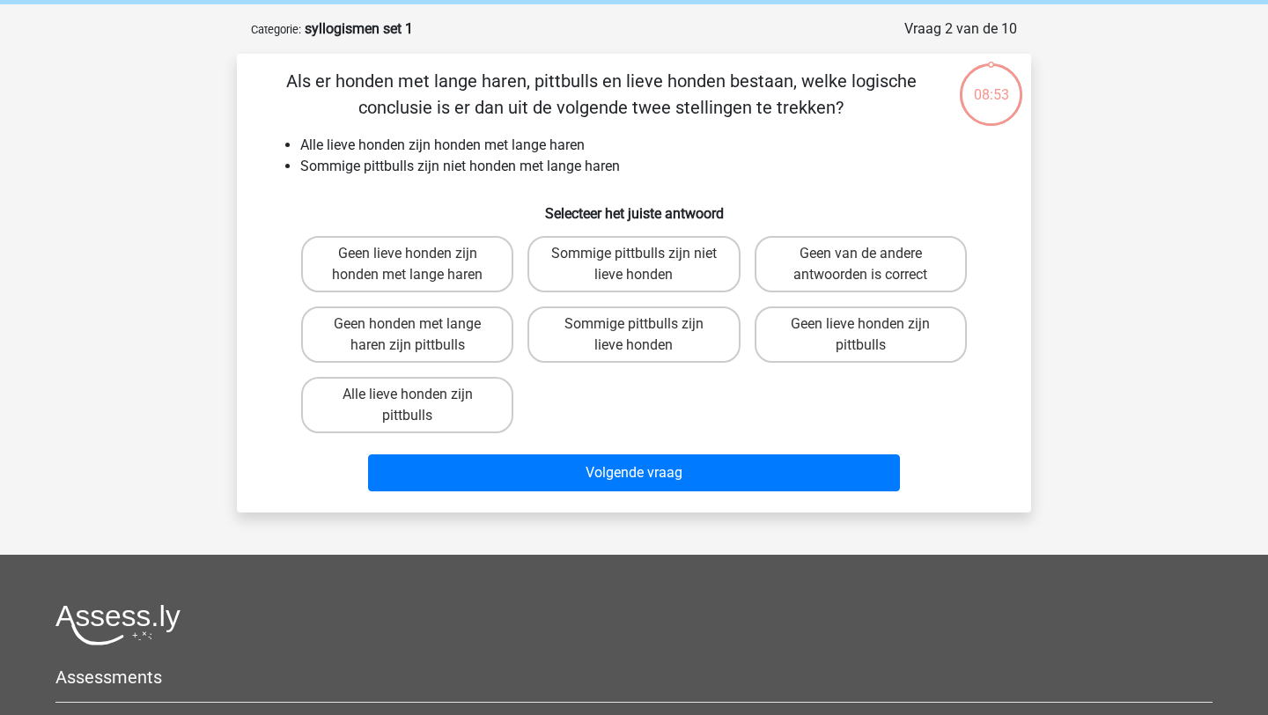
scroll to position [88, 0]
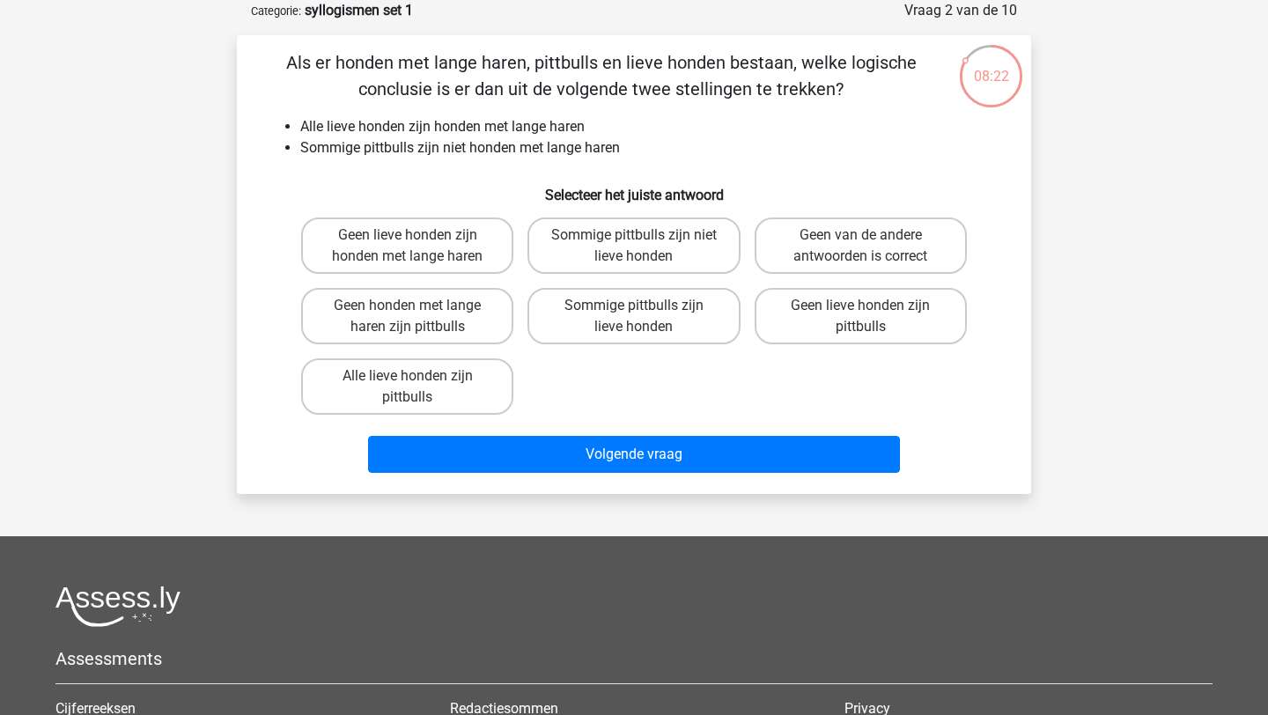
drag, startPoint x: 583, startPoint y: 629, endPoint x: 565, endPoint y: 610, distance: 26.2
click at [617, 238] on label "Sommige pittbulls zijn niet lieve honden" at bounding box center [634, 246] width 212 height 56
click at [634, 238] on input "Sommige pittbulls zijn niet lieve honden" at bounding box center [639, 240] width 11 height 11
radio input "true"
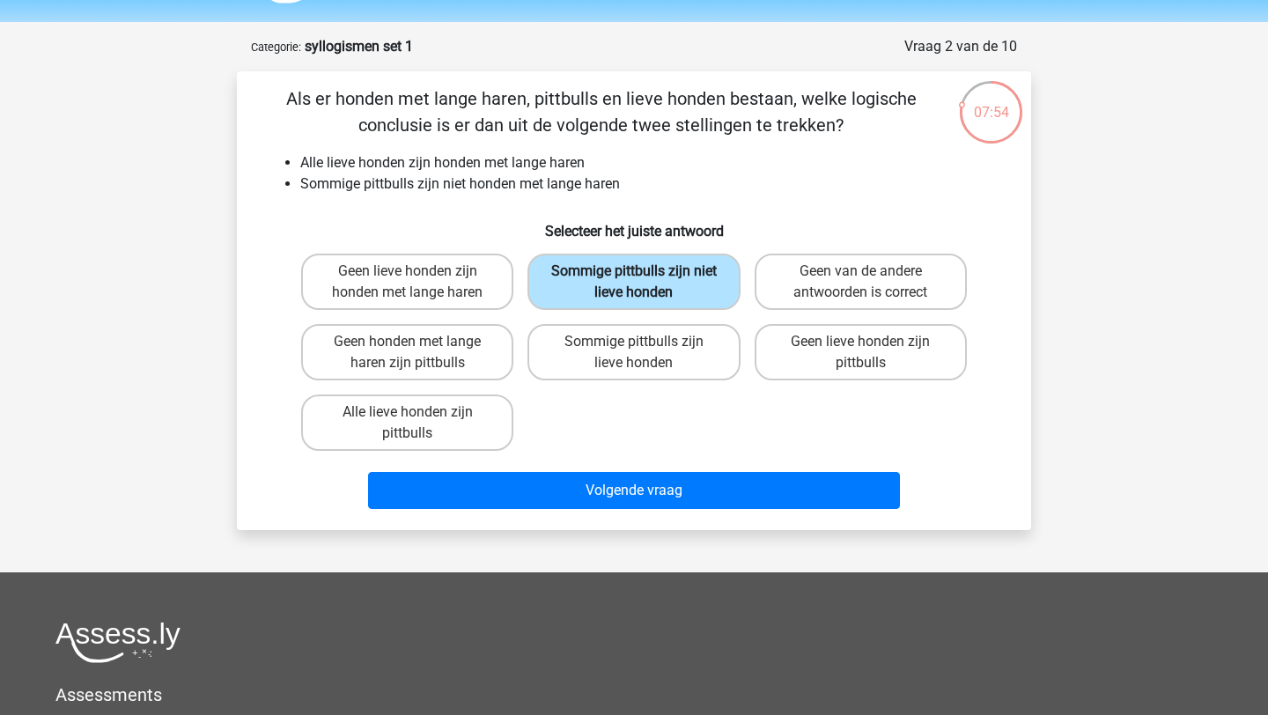
scroll to position [0, 0]
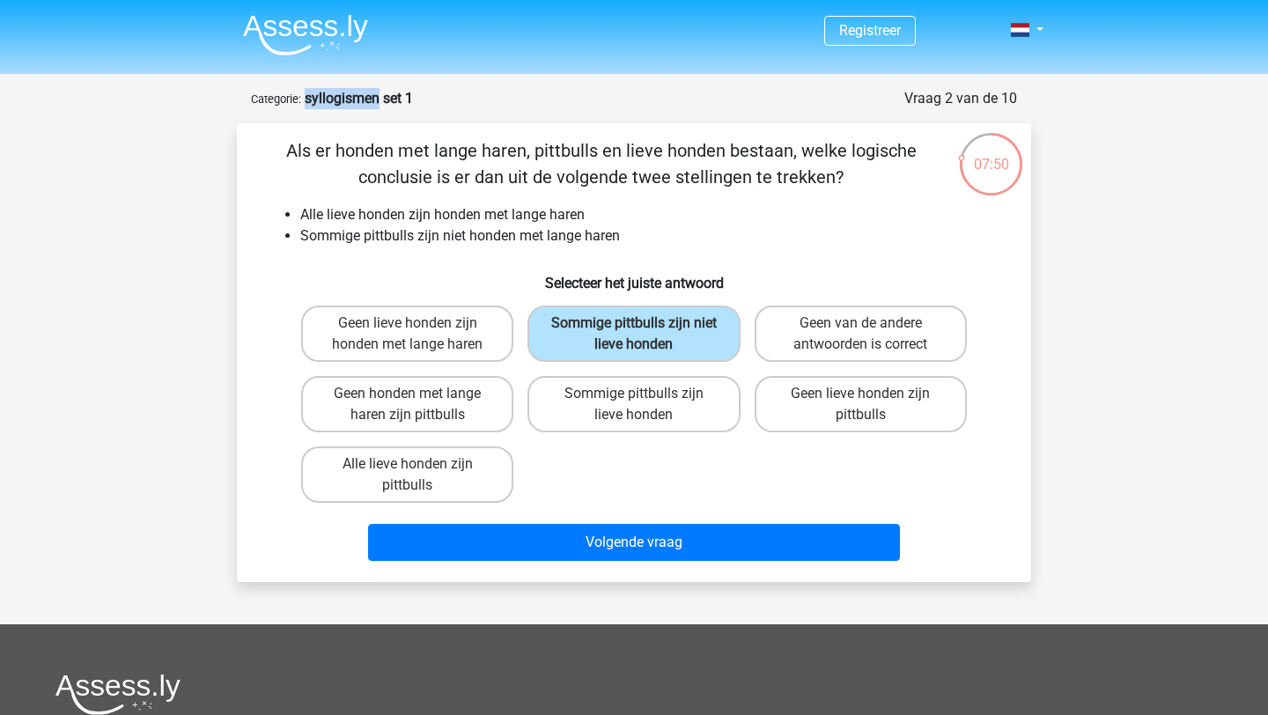
drag, startPoint x: 307, startPoint y: 103, endPoint x: 381, endPoint y: 104, distance: 74.9
click at [381, 104] on strong "syllogismen set 1" at bounding box center [359, 98] width 108 height 17
